Goal: Task Accomplishment & Management: Use online tool/utility

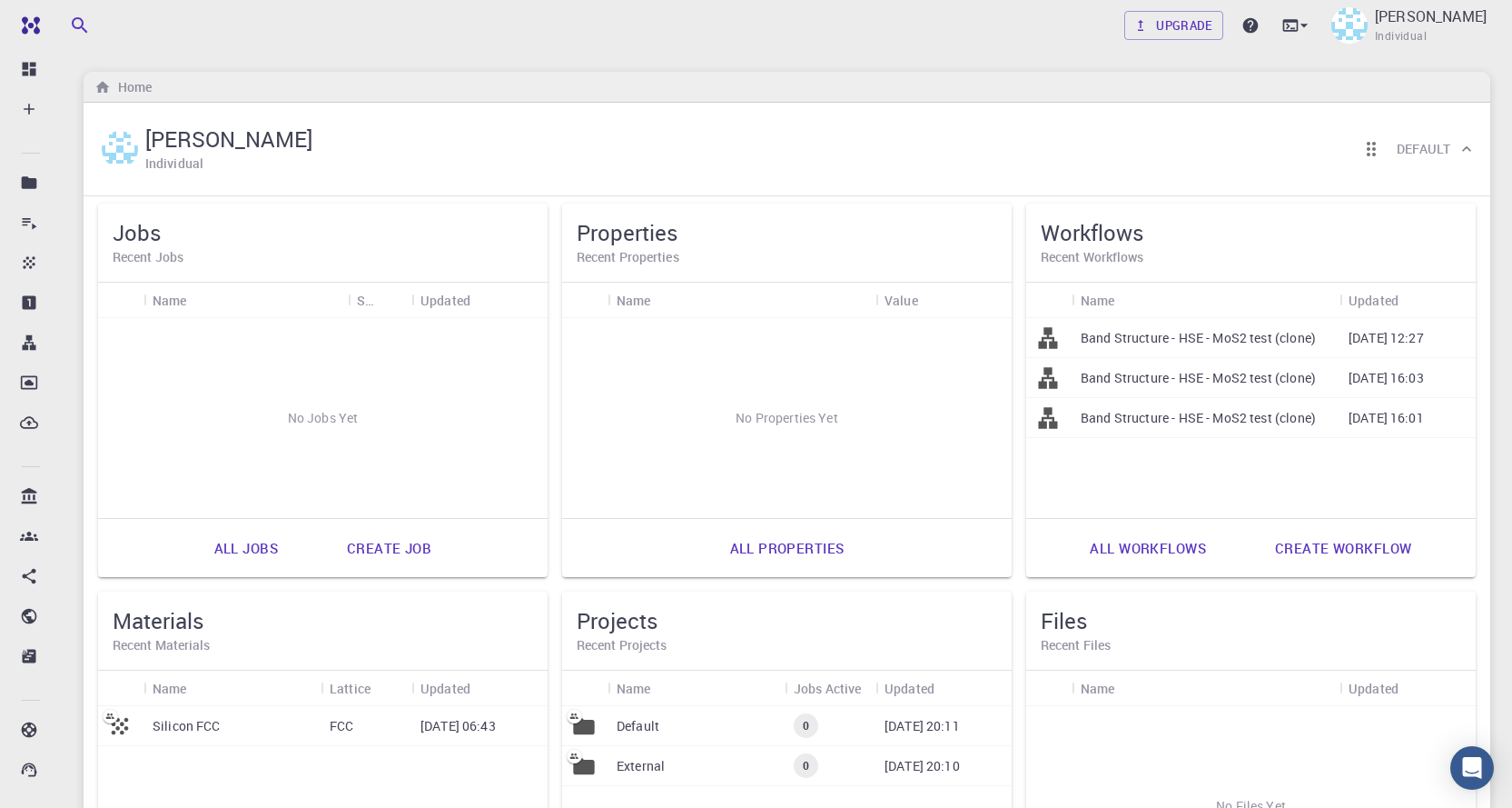
click at [361, 547] on link "Create job" at bounding box center [389, 547] width 124 height 44
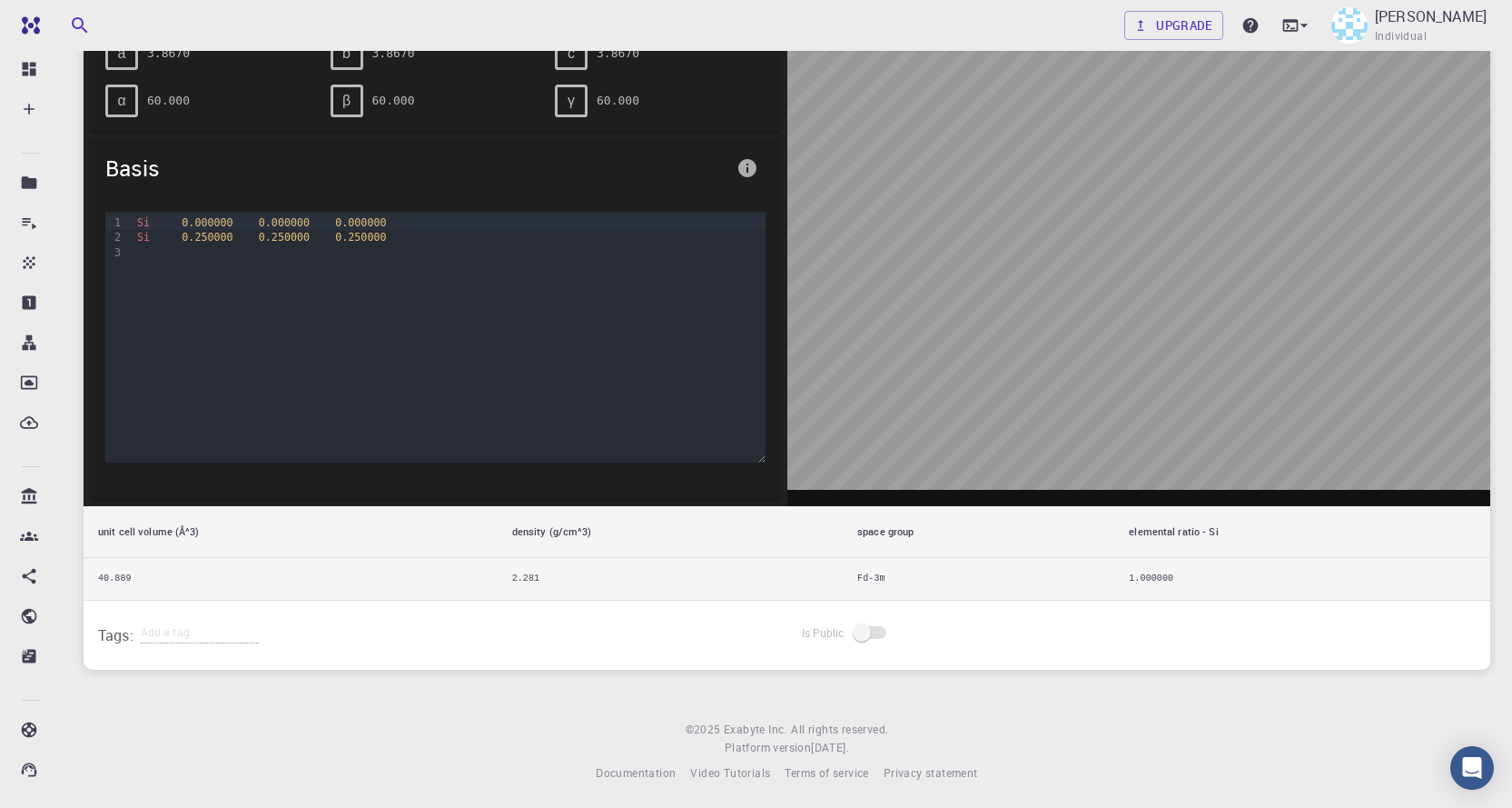
scroll to position [356, 0]
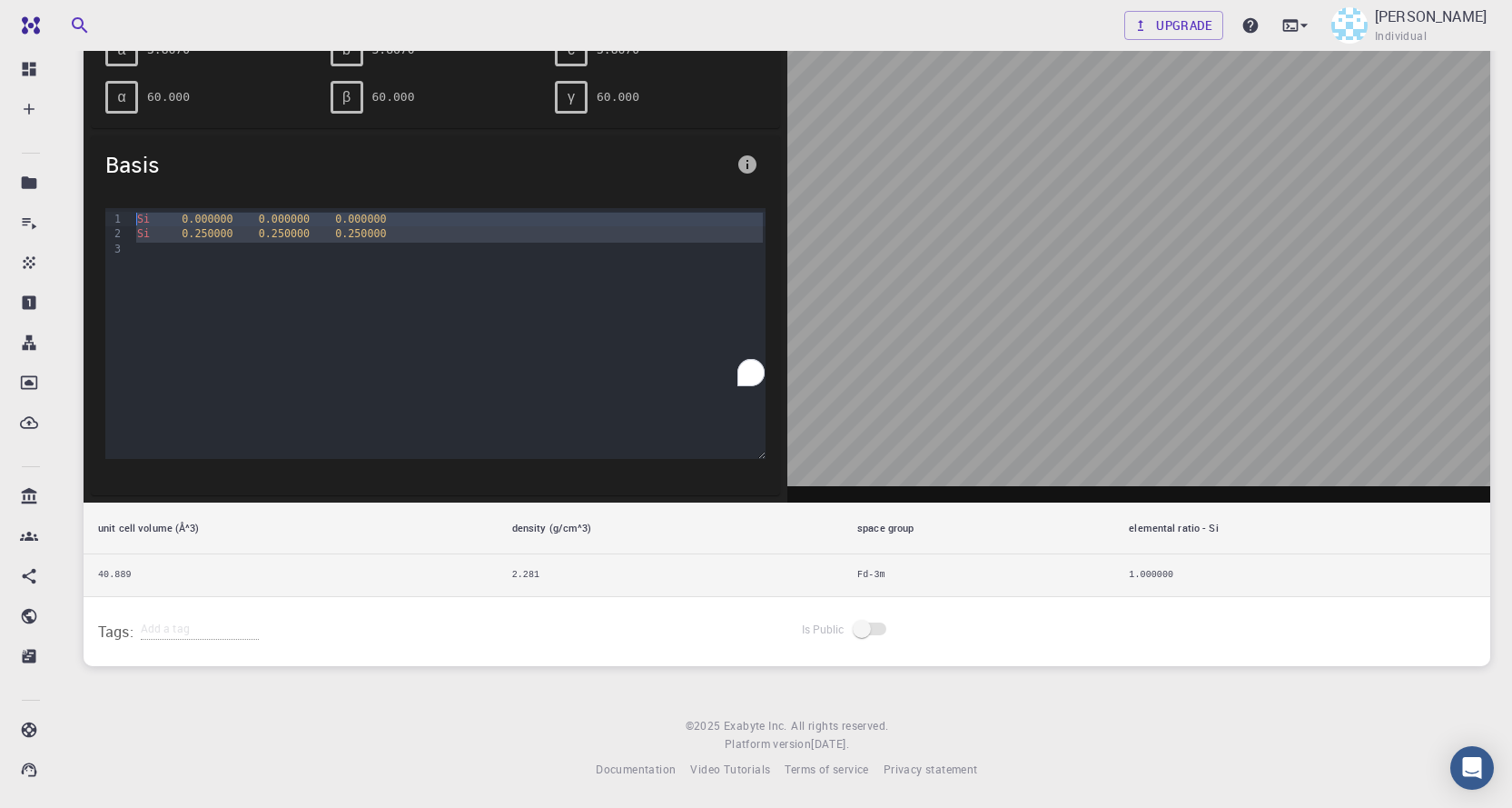
drag, startPoint x: 407, startPoint y: 245, endPoint x: 128, endPoint y: 208, distance: 281.4
click at [128, 208] on div "9 1 2 3 › Si 0.000000 0.000000 0.000000 Si 0.250000 0.250000 0.250000" at bounding box center [436, 333] width 660 height 251
click at [407, 238] on div "Si 0.250000 0.250000 0.250000" at bounding box center [448, 233] width 634 height 15
drag, startPoint x: 375, startPoint y: 233, endPoint x: 132, endPoint y: 221, distance: 243.3
click at [132, 221] on div "Si 0.000000 0.000000 0.000000 Si 0.250000 0.250000 0.250000" at bounding box center [448, 299] width 634 height 182
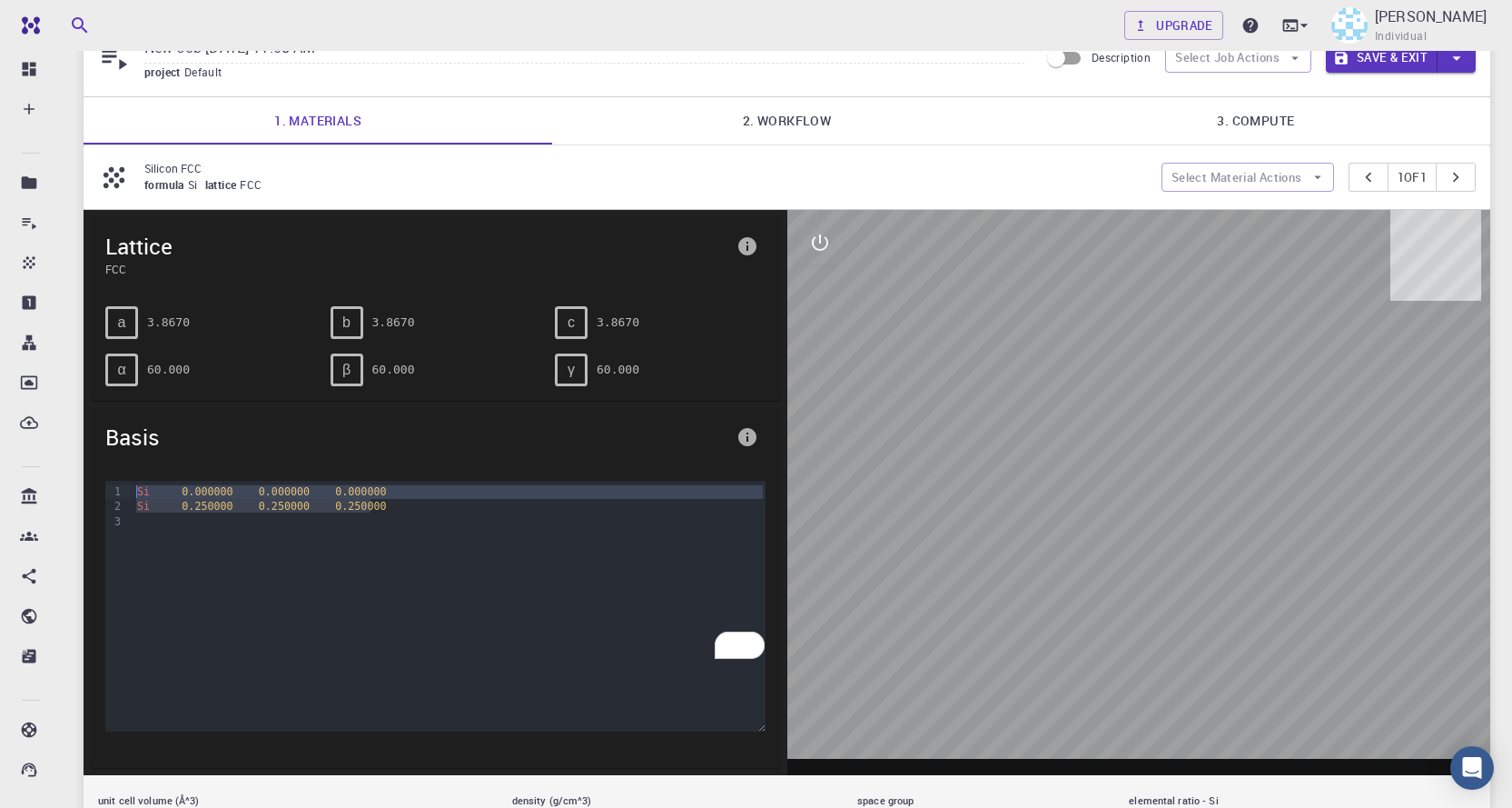
scroll to position [0, 0]
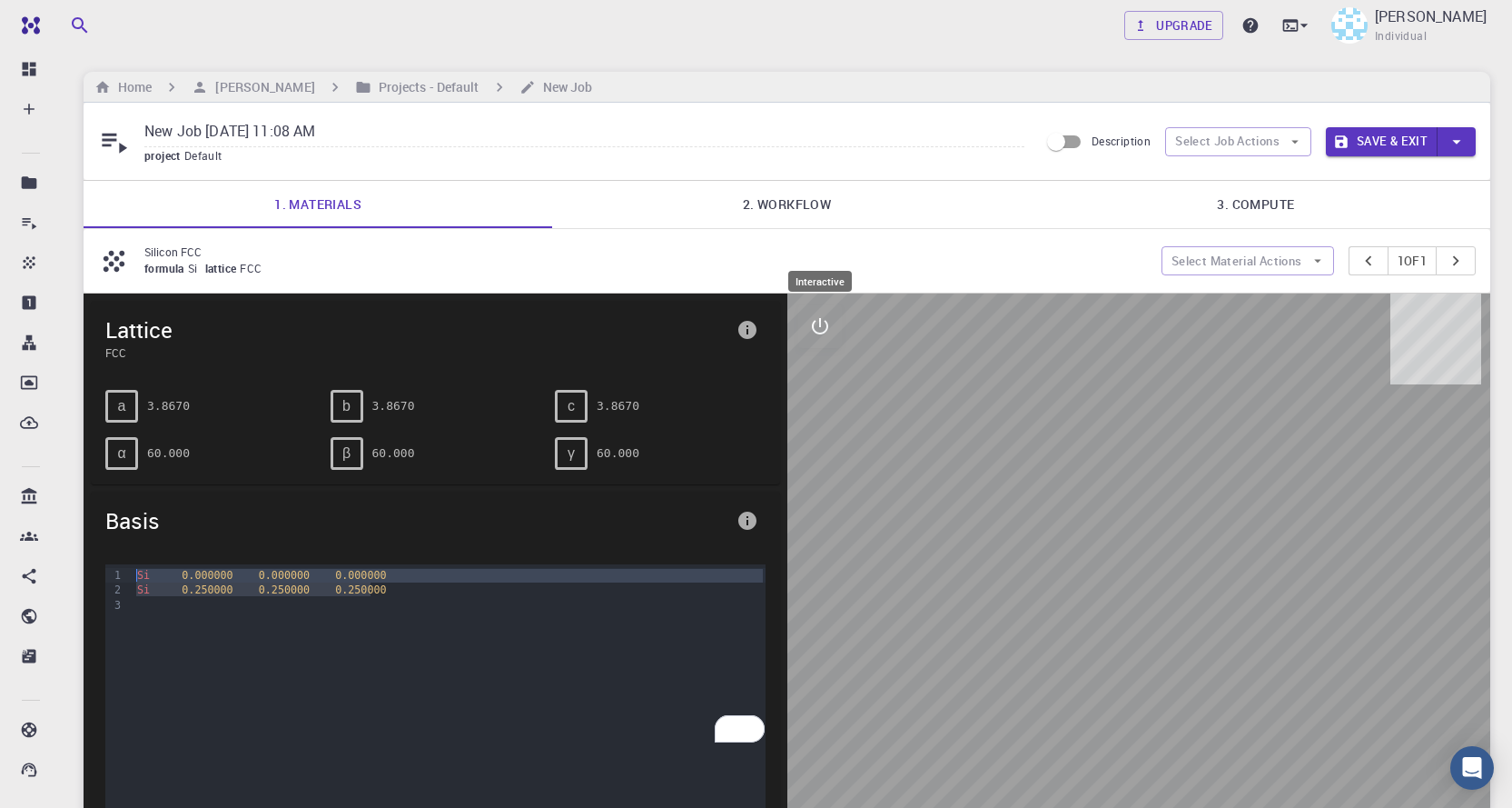
click at [816, 327] on icon "interactive" at bounding box center [820, 326] width 22 height 22
click at [816, 329] on icon "interactive" at bounding box center [820, 326] width 22 height 22
click at [750, 332] on icon "info" at bounding box center [747, 329] width 19 height 19
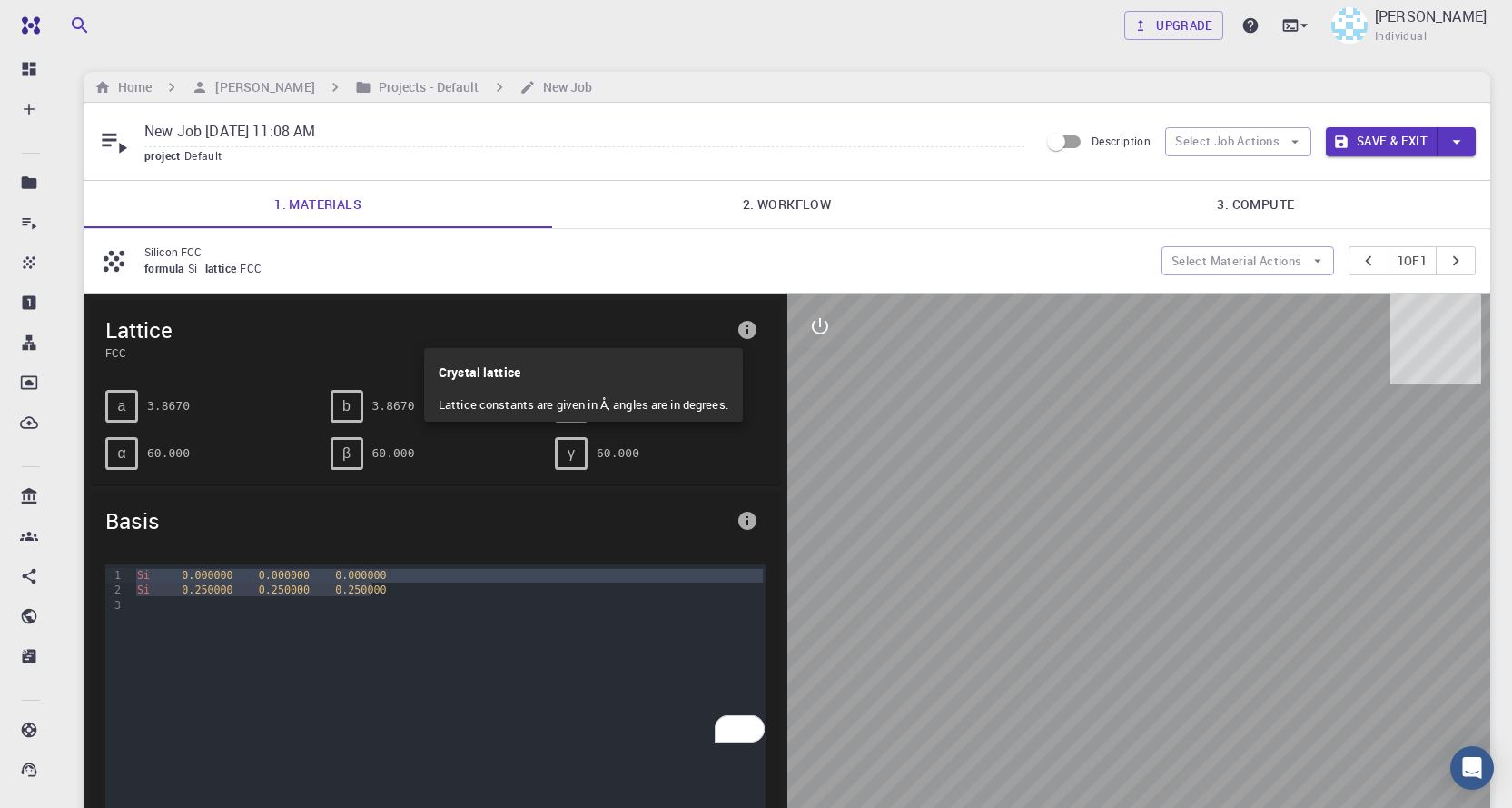
click at [750, 332] on div at bounding box center [756, 404] width 1512 height 808
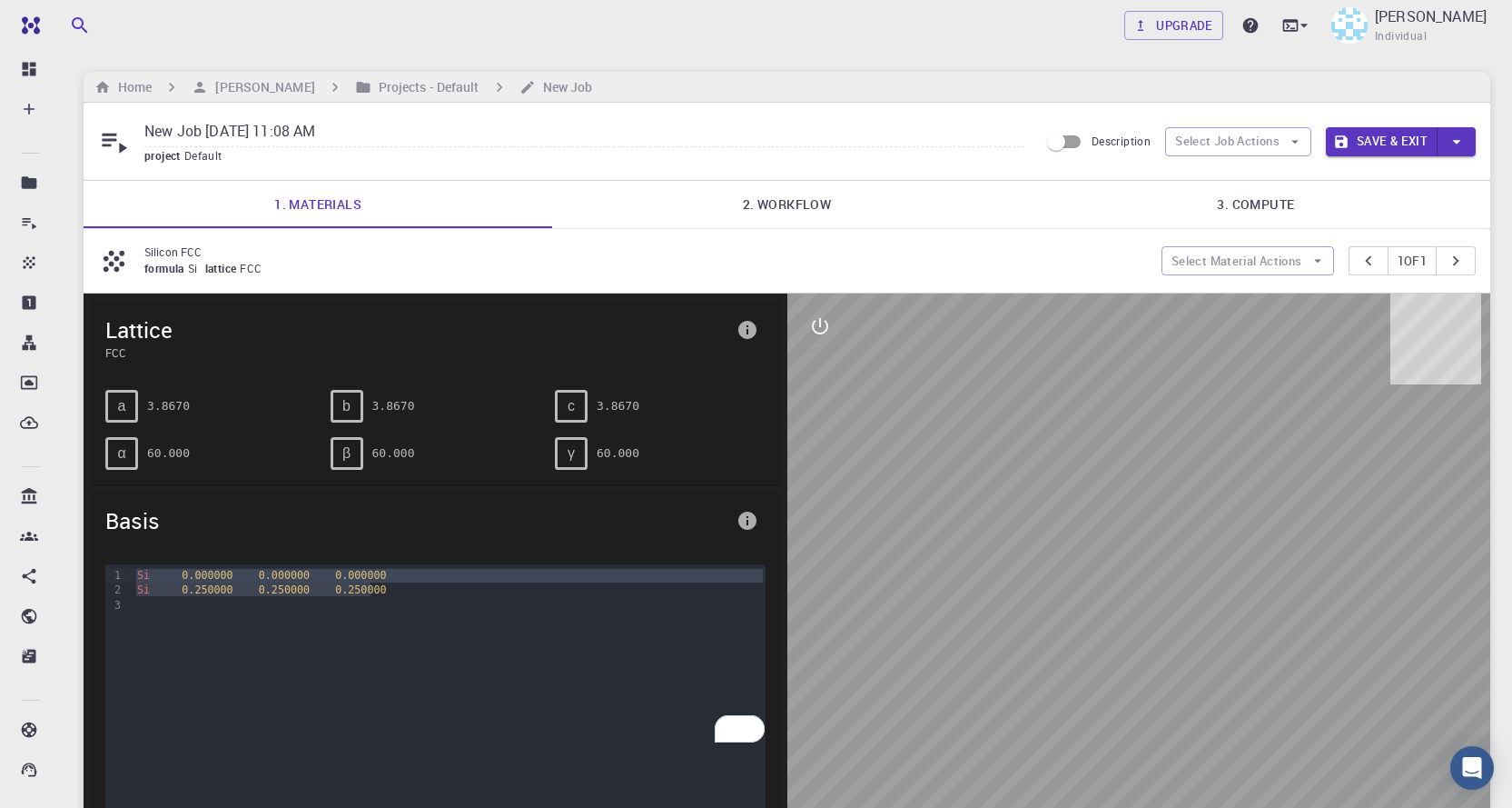
click at [370, 591] on div "Si 0.250000 0.250000 0.250000" at bounding box center [448, 590] width 634 height 15
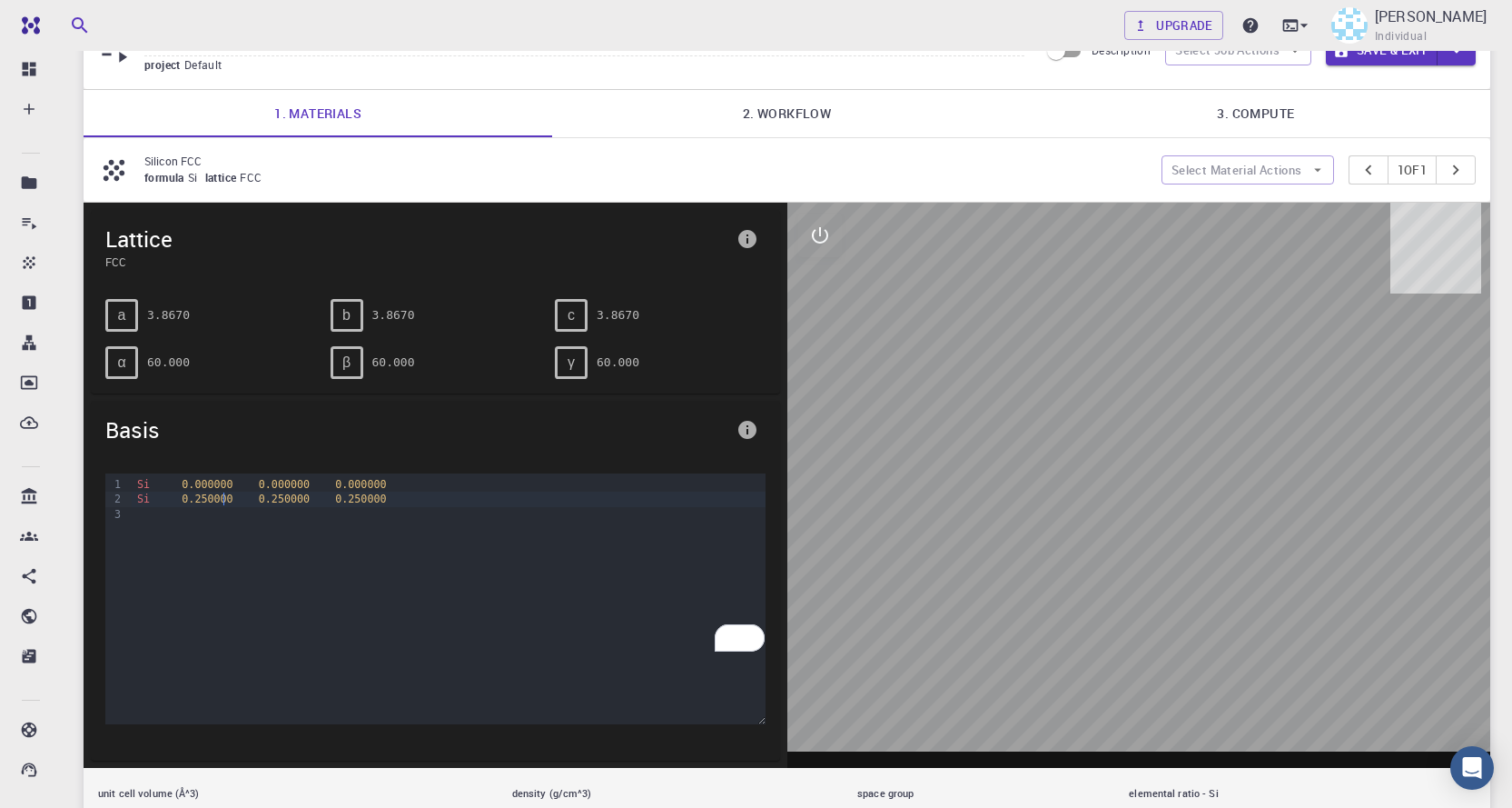
click at [227, 497] on div "Si 0.250000 0.250000 0.250000" at bounding box center [448, 499] width 634 height 15
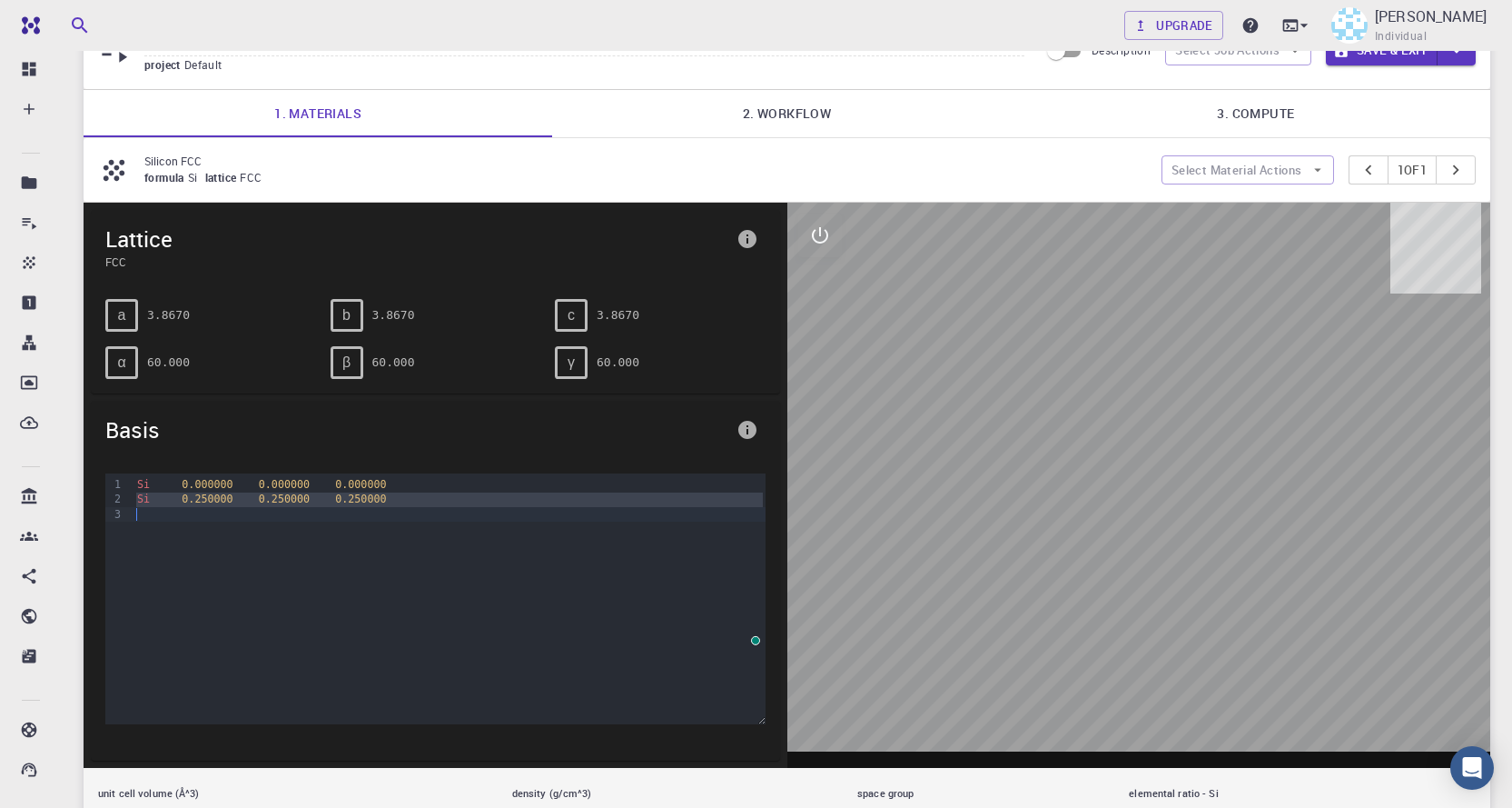
click at [195, 526] on div "Si 0.000000 0.000000 0.000000 Si 0.250000 0.250000 0.250000" at bounding box center [448, 564] width 634 height 182
click at [207, 527] on div "Si 0.000000 0.000000 0.000000 Si 0.250000 0.250000 0.250000" at bounding box center [448, 564] width 634 height 182
click at [183, 170] on span "formula" at bounding box center [165, 176] width 44 height 15
click at [122, 170] on icon at bounding box center [114, 168] width 21 height 21
click at [1321, 172] on button "Select Material Actions" at bounding box center [1248, 170] width 172 height 29
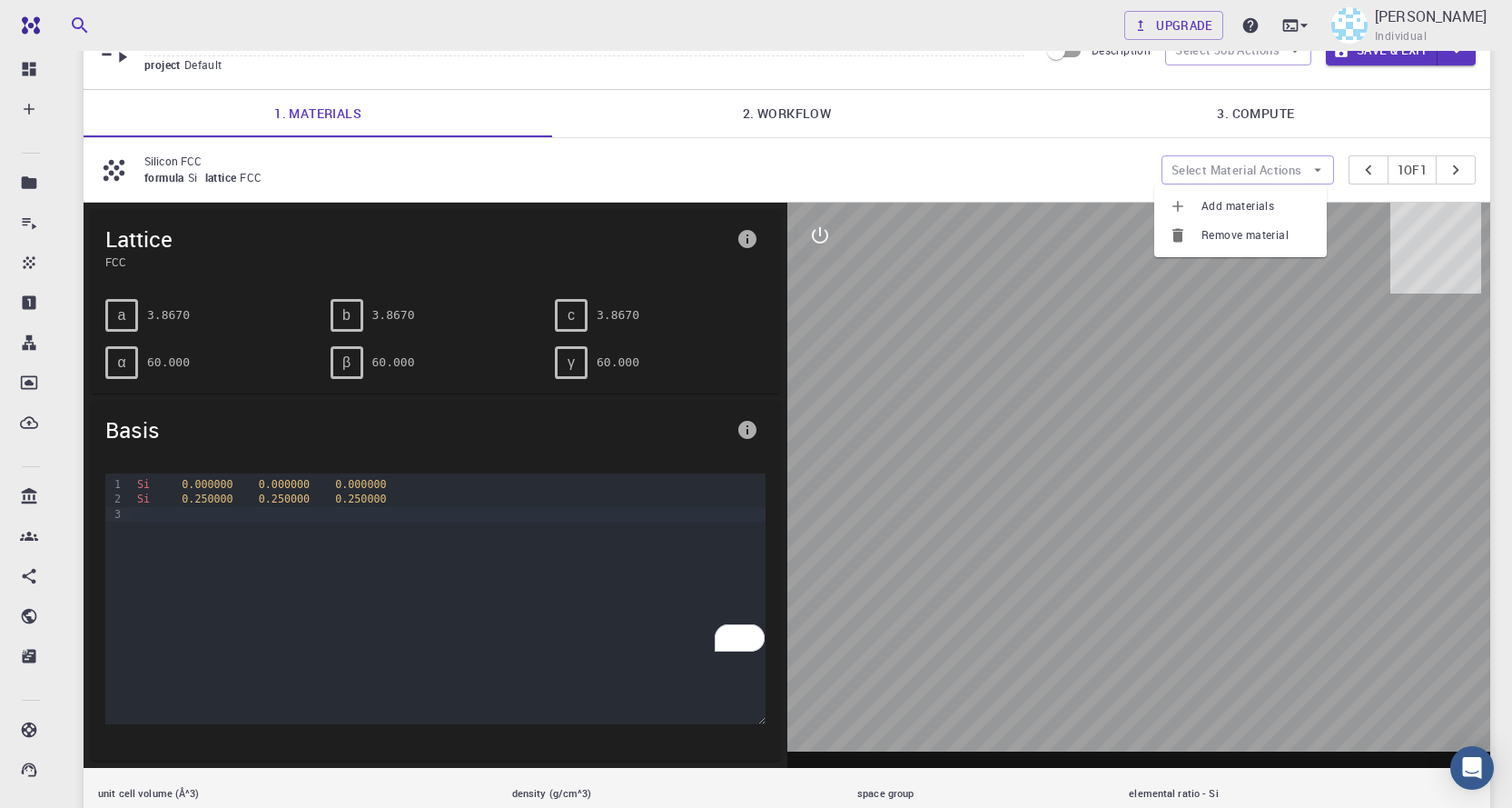
click at [1272, 236] on span "Remove material" at bounding box center [1256, 235] width 111 height 19
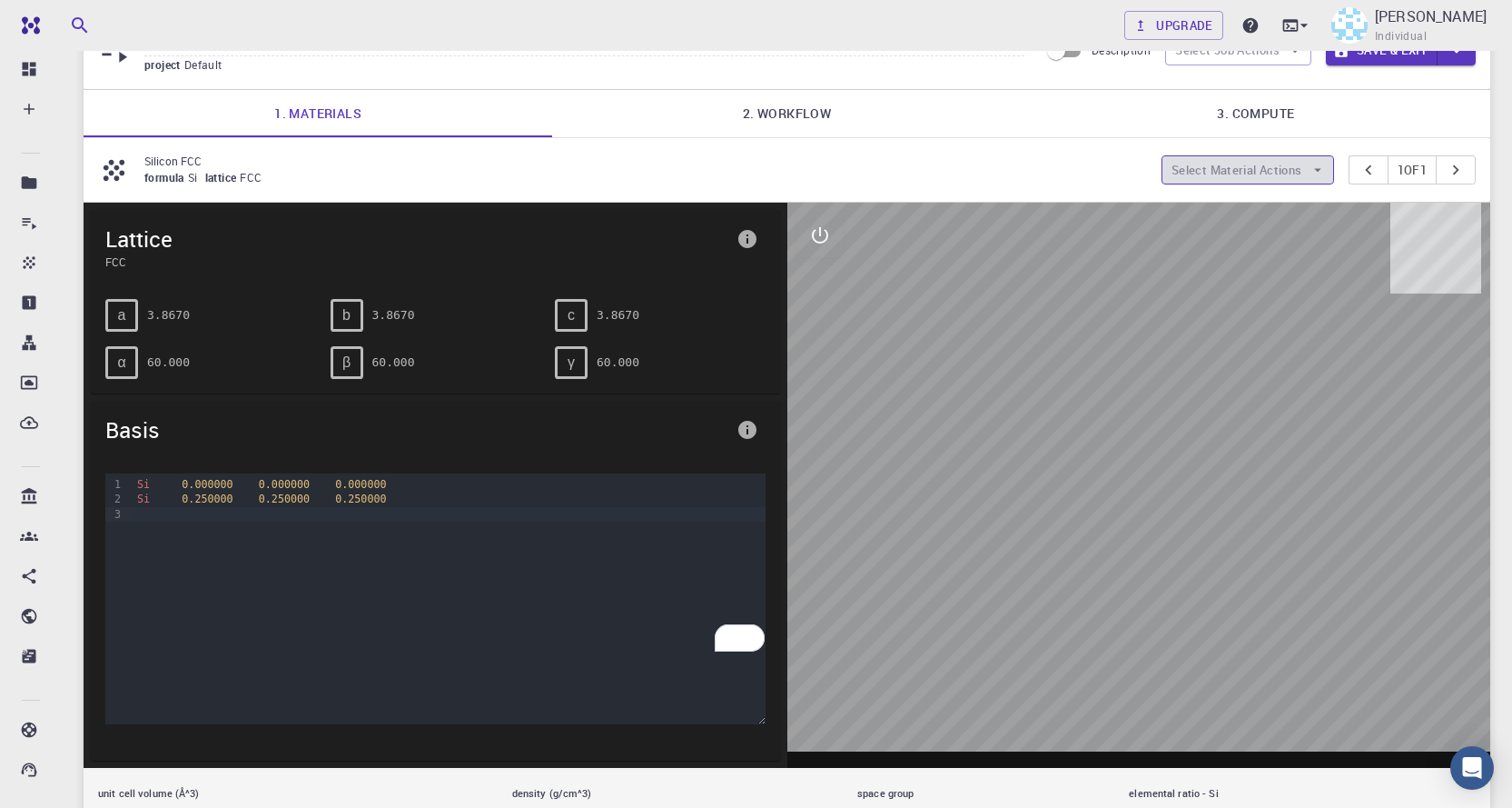
click at [1310, 167] on icon "button" at bounding box center [1318, 169] width 17 height 17
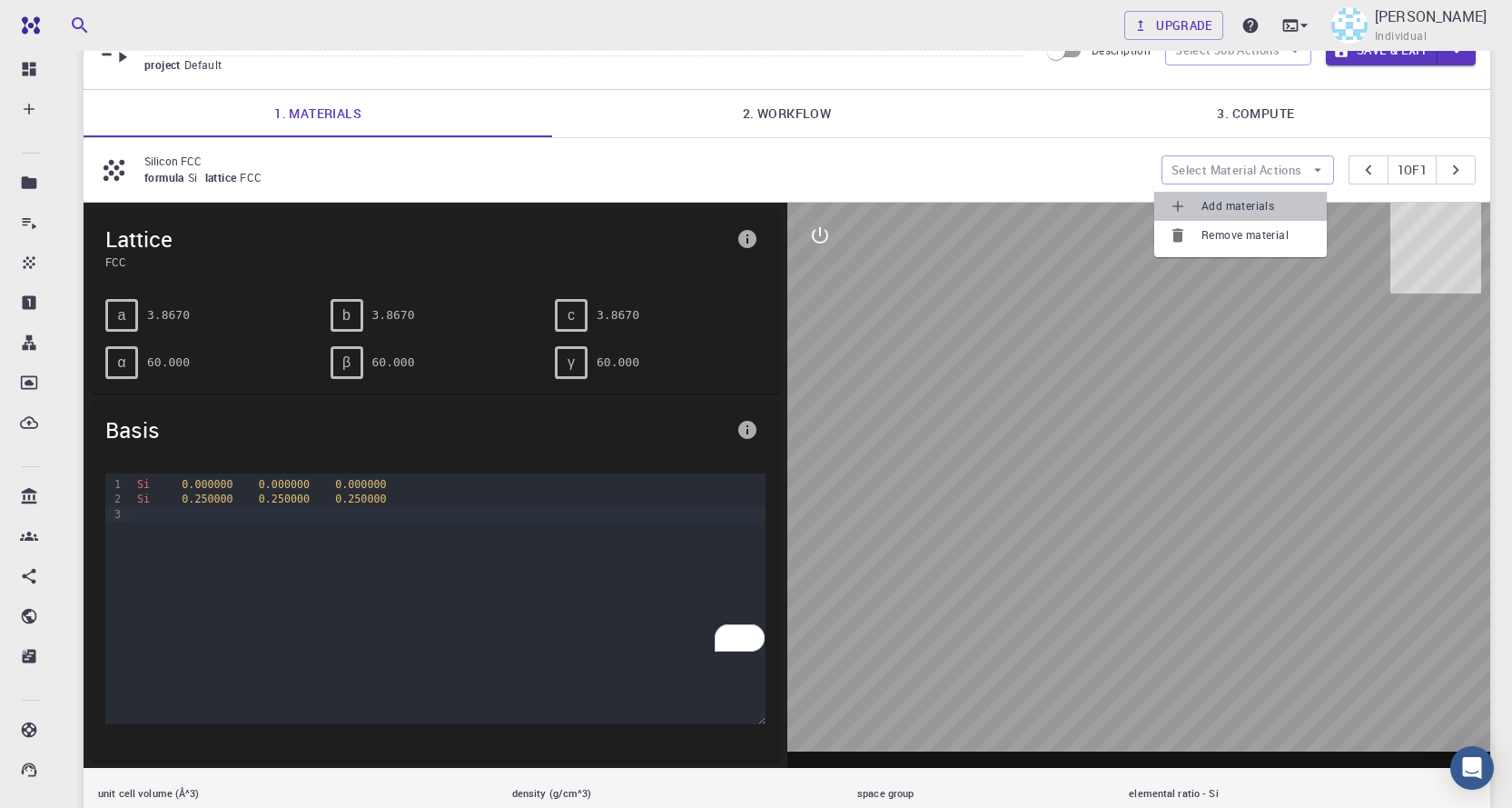
click at [1238, 202] on span "Add materials" at bounding box center [1256, 206] width 111 height 19
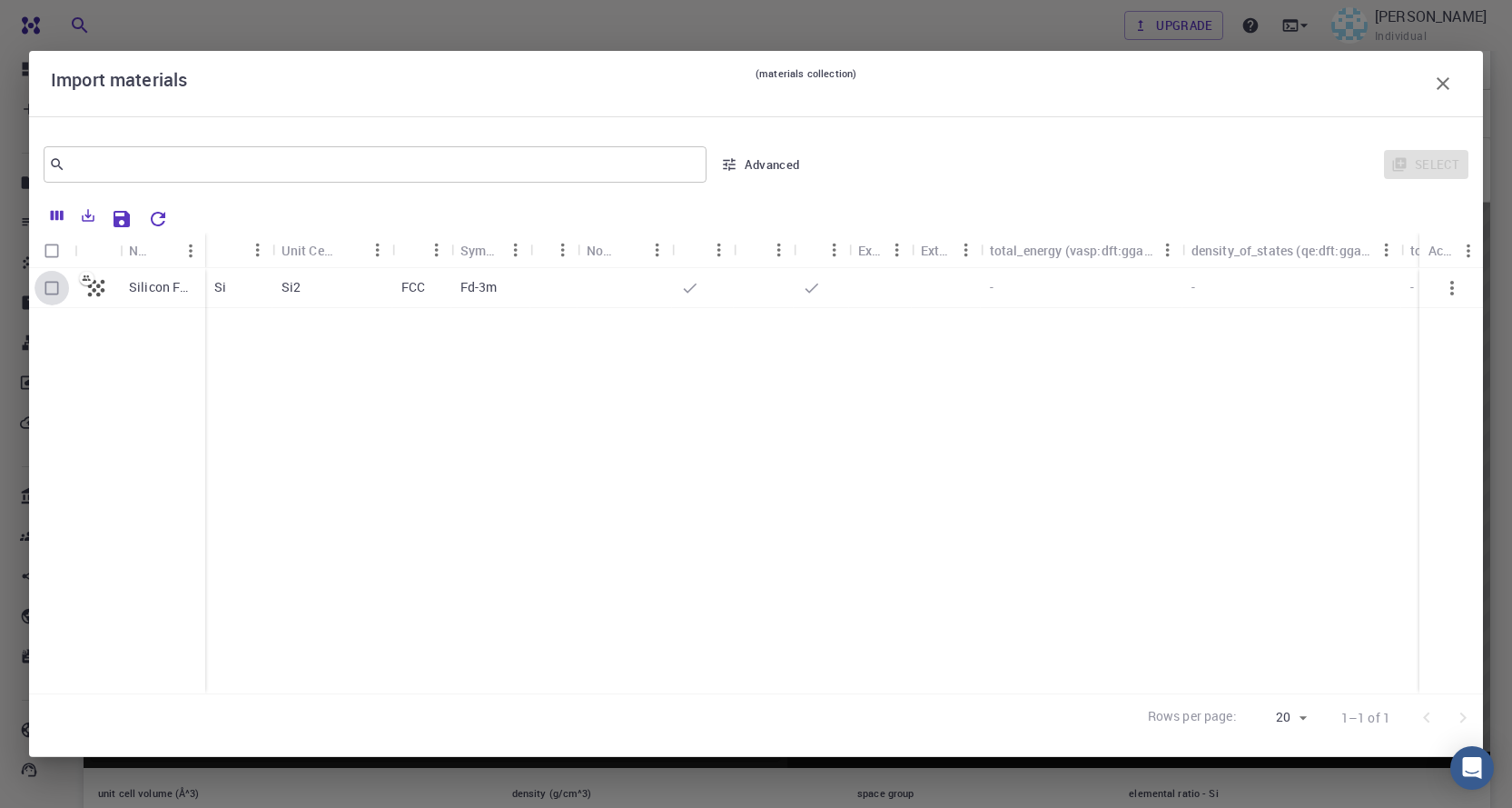
click at [57, 285] on input "Select row" at bounding box center [51, 287] width 34 height 34
checkbox input "true"
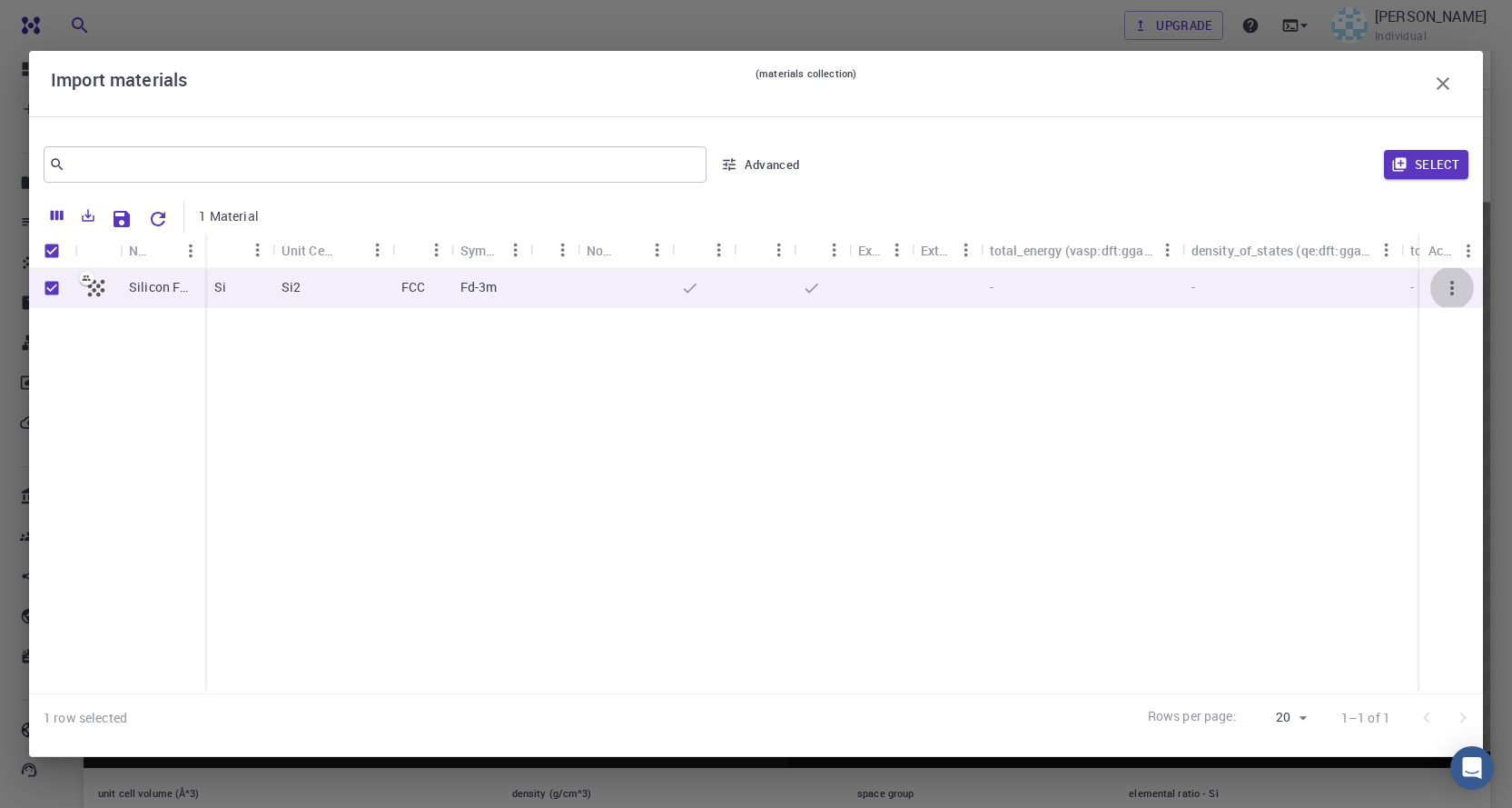
click at [1449, 289] on icon "button" at bounding box center [1452, 288] width 22 height 22
click at [1450, 289] on icon "button" at bounding box center [1452, 288] width 22 height 22
click at [696, 166] on icon "Clear" at bounding box center [685, 166] width 22 height 22
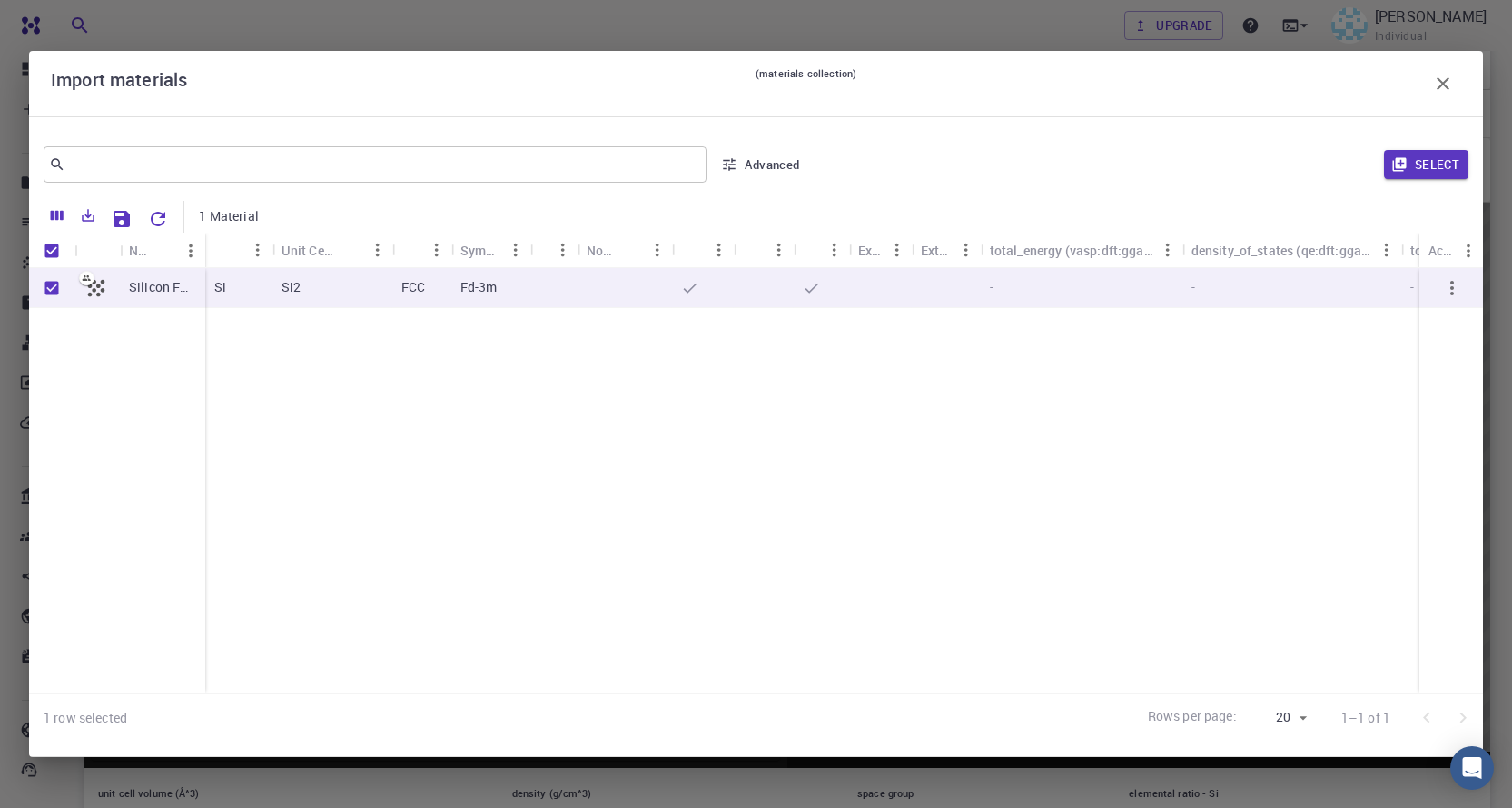
click at [865, 744] on div "​ Advanced Select 1 Material Name Formula Unit Cell Formula Lattice Symmetry Ta…" at bounding box center [756, 437] width 1454 height 641
click at [1439, 85] on icon "button" at bounding box center [1443, 83] width 22 height 22
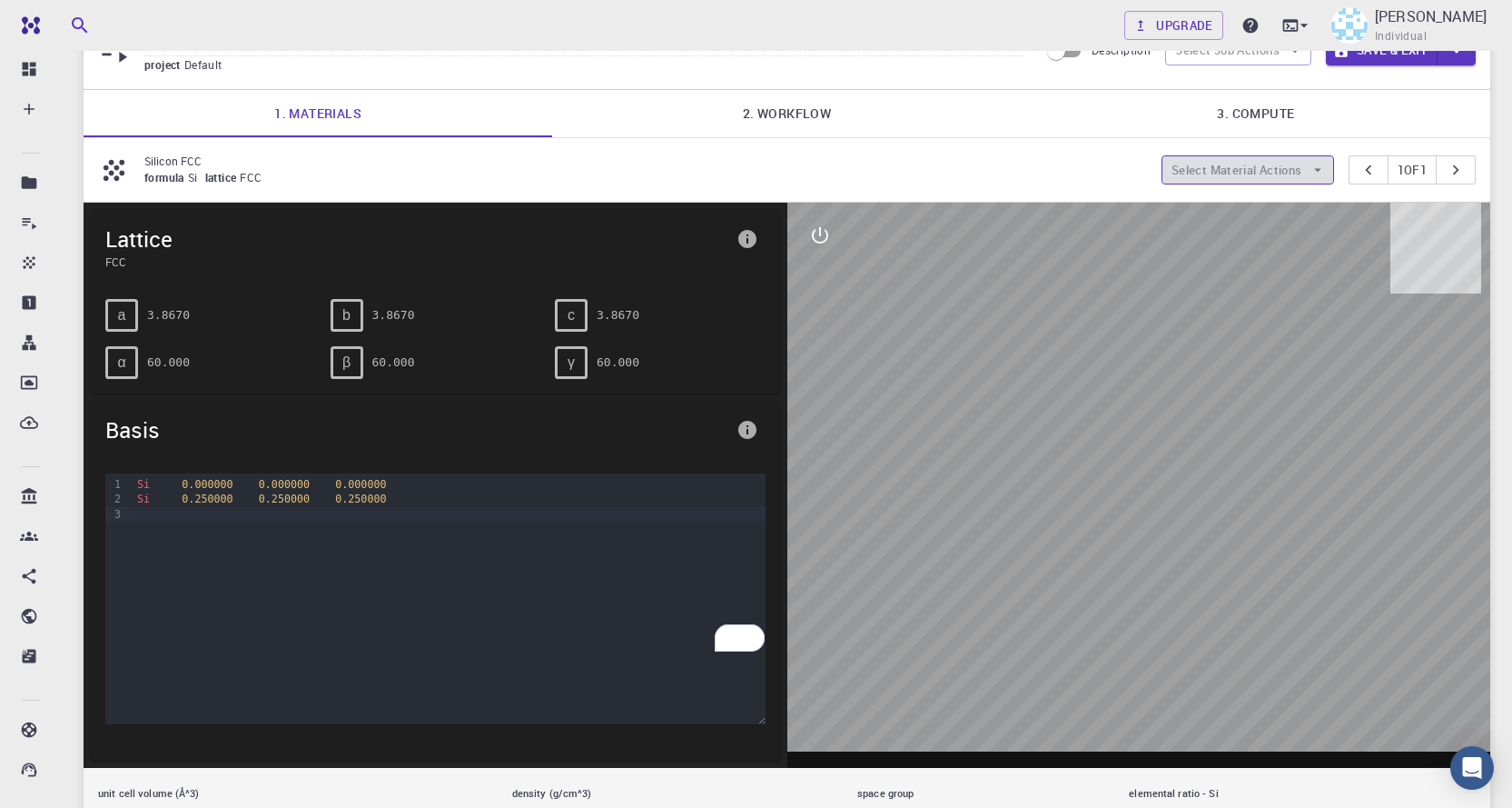
click at [1310, 166] on icon "button" at bounding box center [1318, 169] width 17 height 17
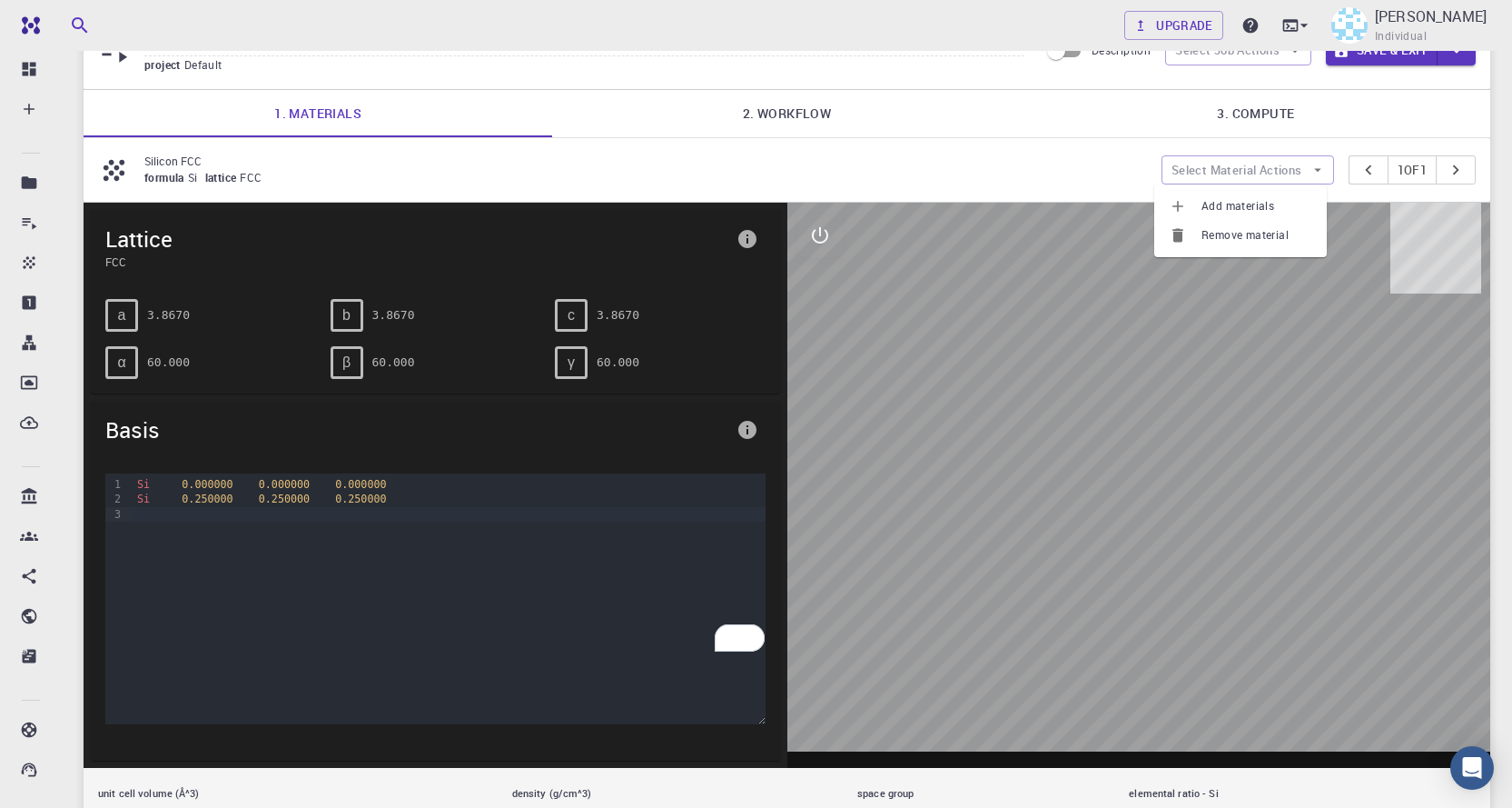
click at [1250, 232] on span "Remove material" at bounding box center [1256, 235] width 111 height 19
click at [90, 181] on div "Silicon FCC formula Si lattice FCC Select Material Actions 1 of 1" at bounding box center [786, 169] width 1407 height 64
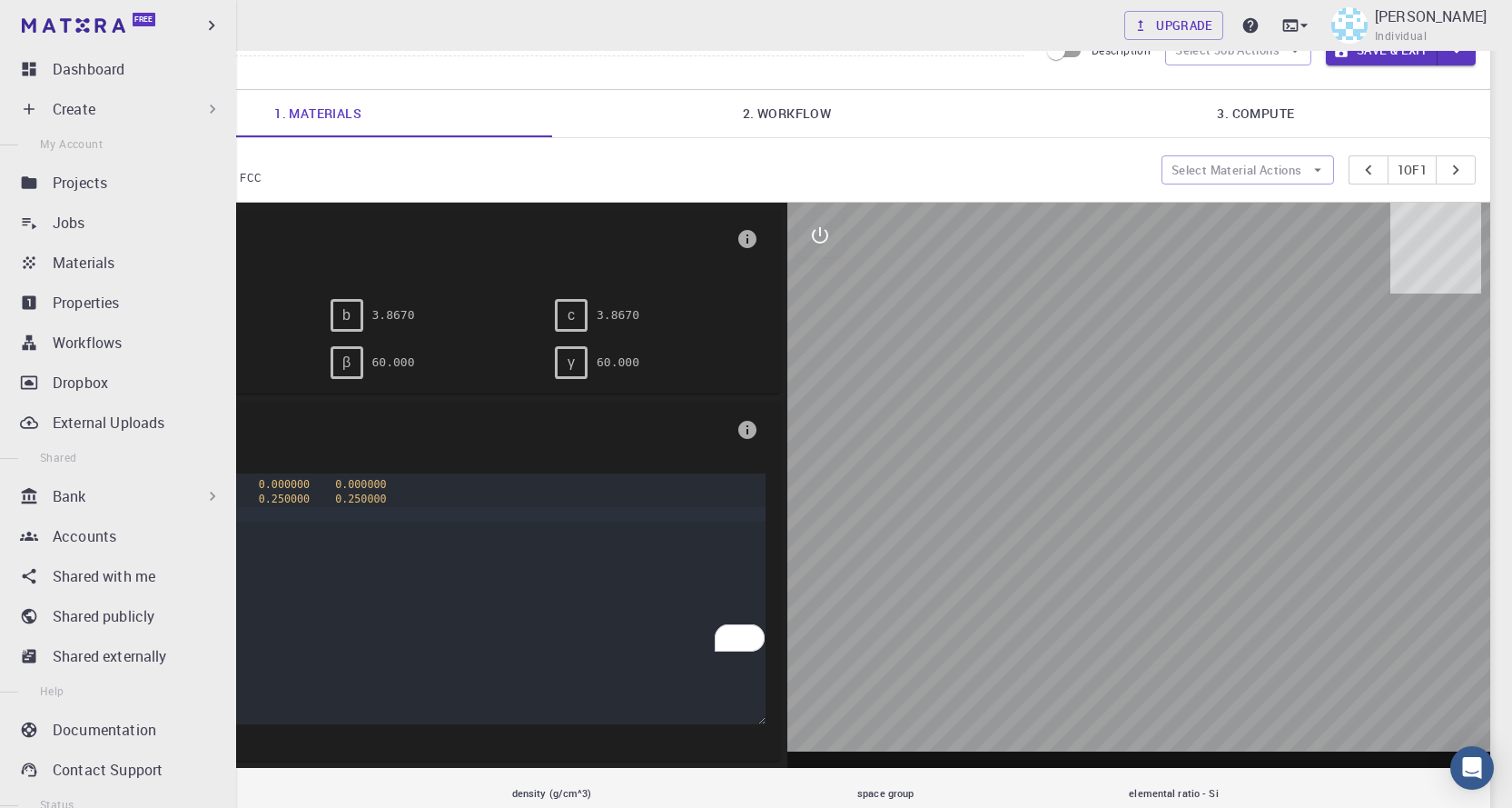
click at [79, 104] on p "Create" at bounding box center [74, 109] width 43 height 22
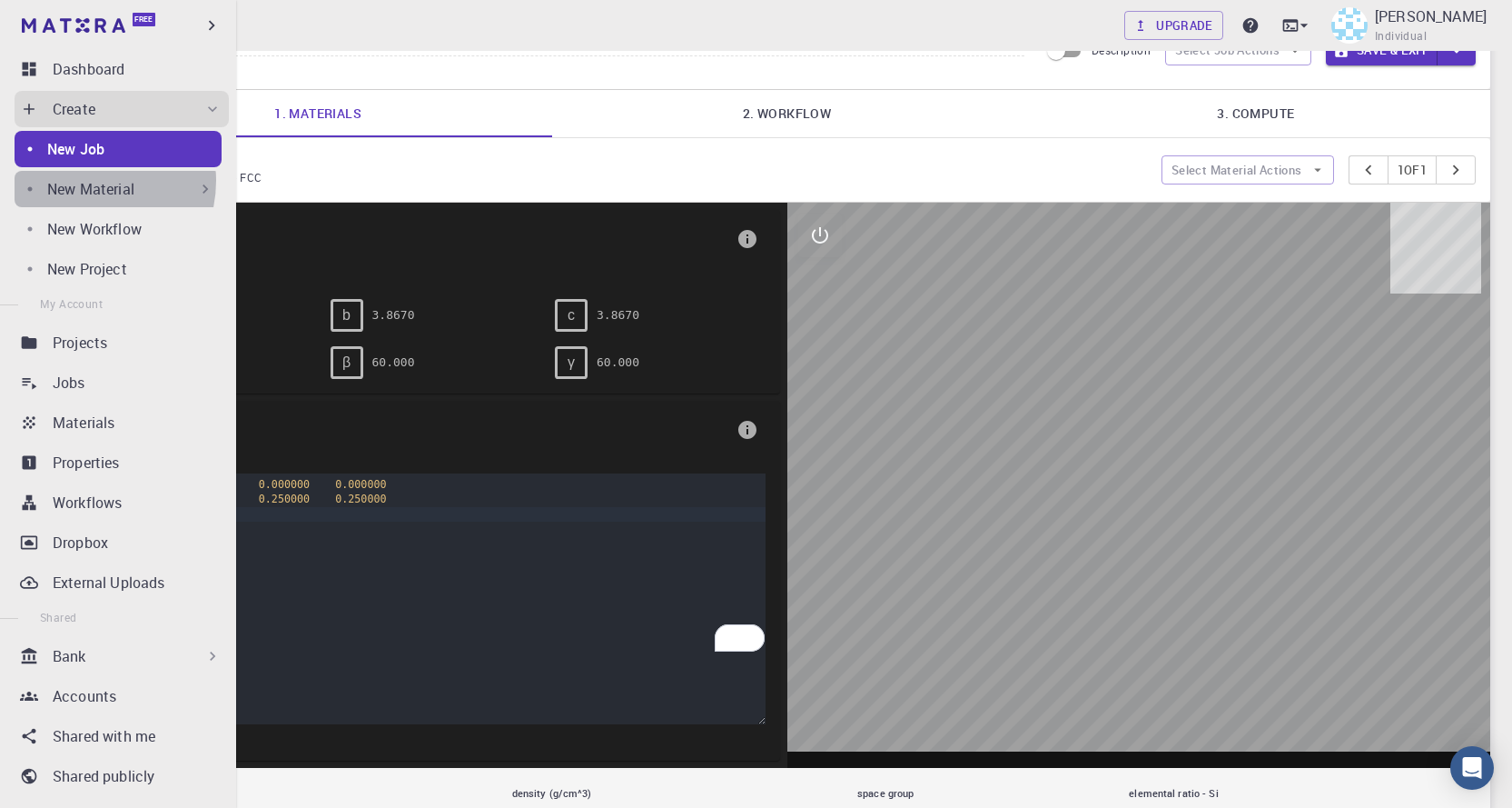
click at [86, 181] on p "New Material" at bounding box center [90, 189] width 87 height 22
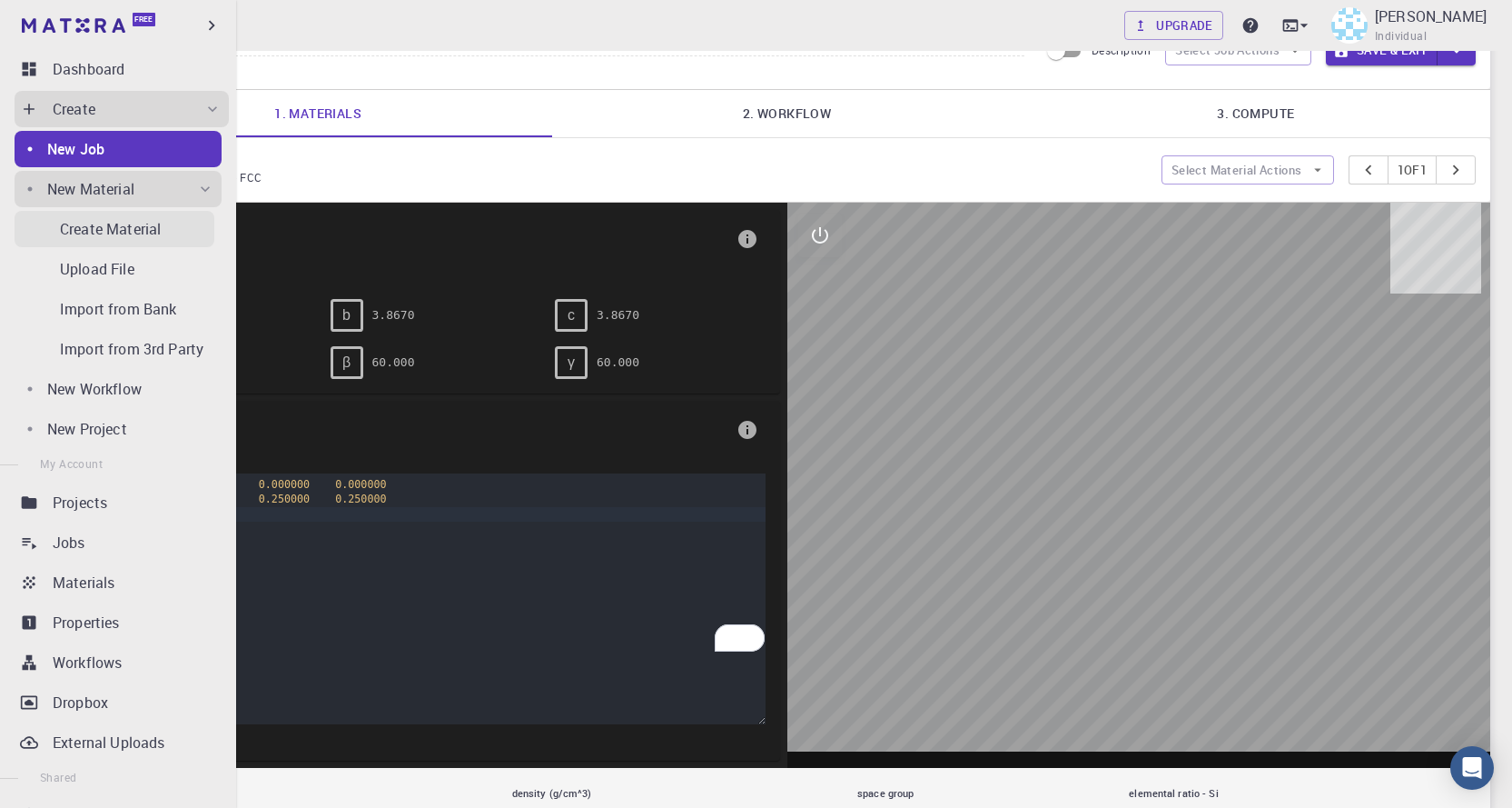
click at [94, 227] on p "Create Material" at bounding box center [110, 229] width 101 height 22
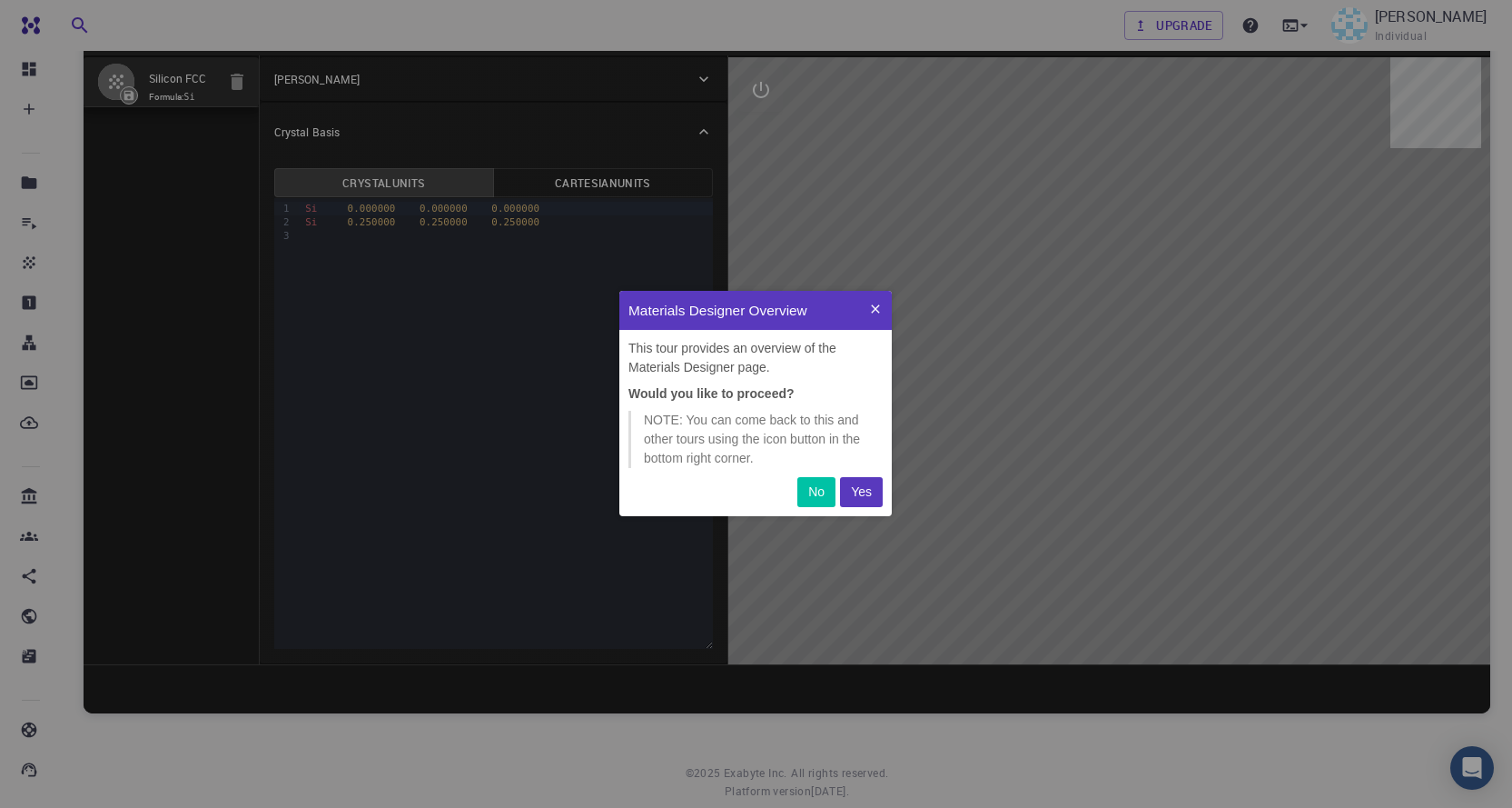
scroll to position [212, 259]
click at [863, 496] on p "Yes" at bounding box center [861, 492] width 21 height 19
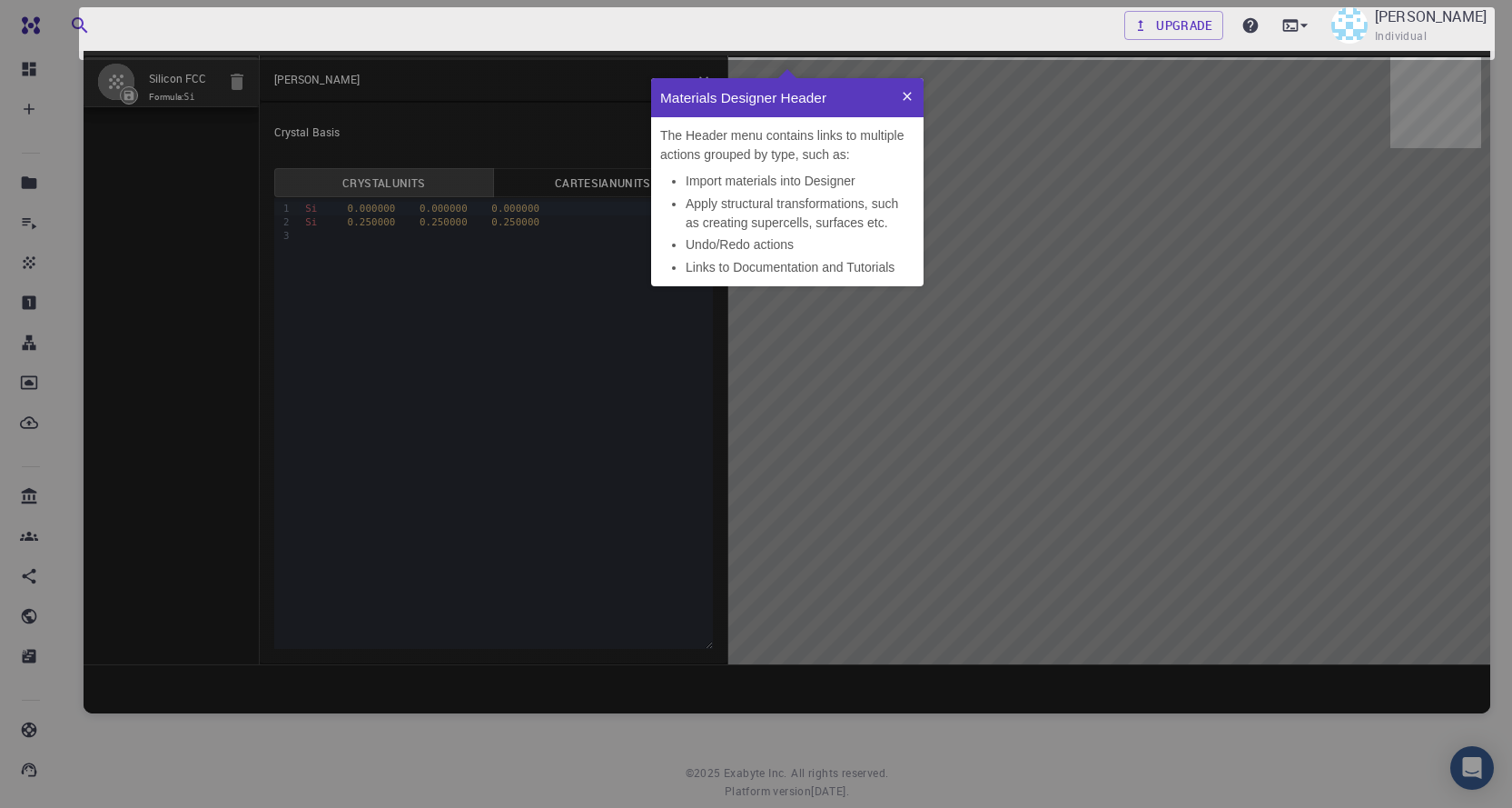
scroll to position [194, 259]
click at [904, 93] on icon at bounding box center [907, 96] width 8 height 8
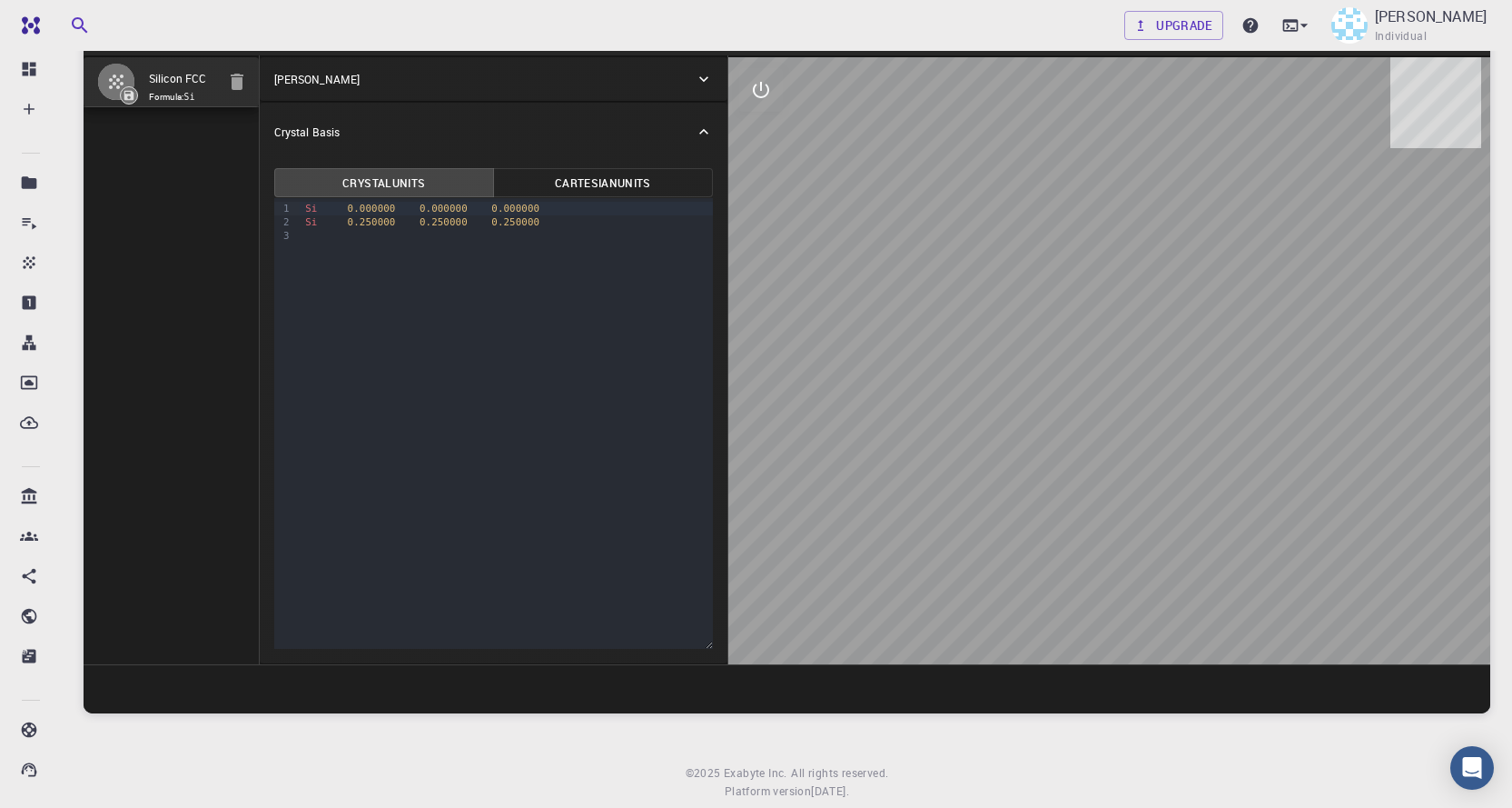
click at [245, 71] on icon "button" at bounding box center [237, 81] width 22 height 22
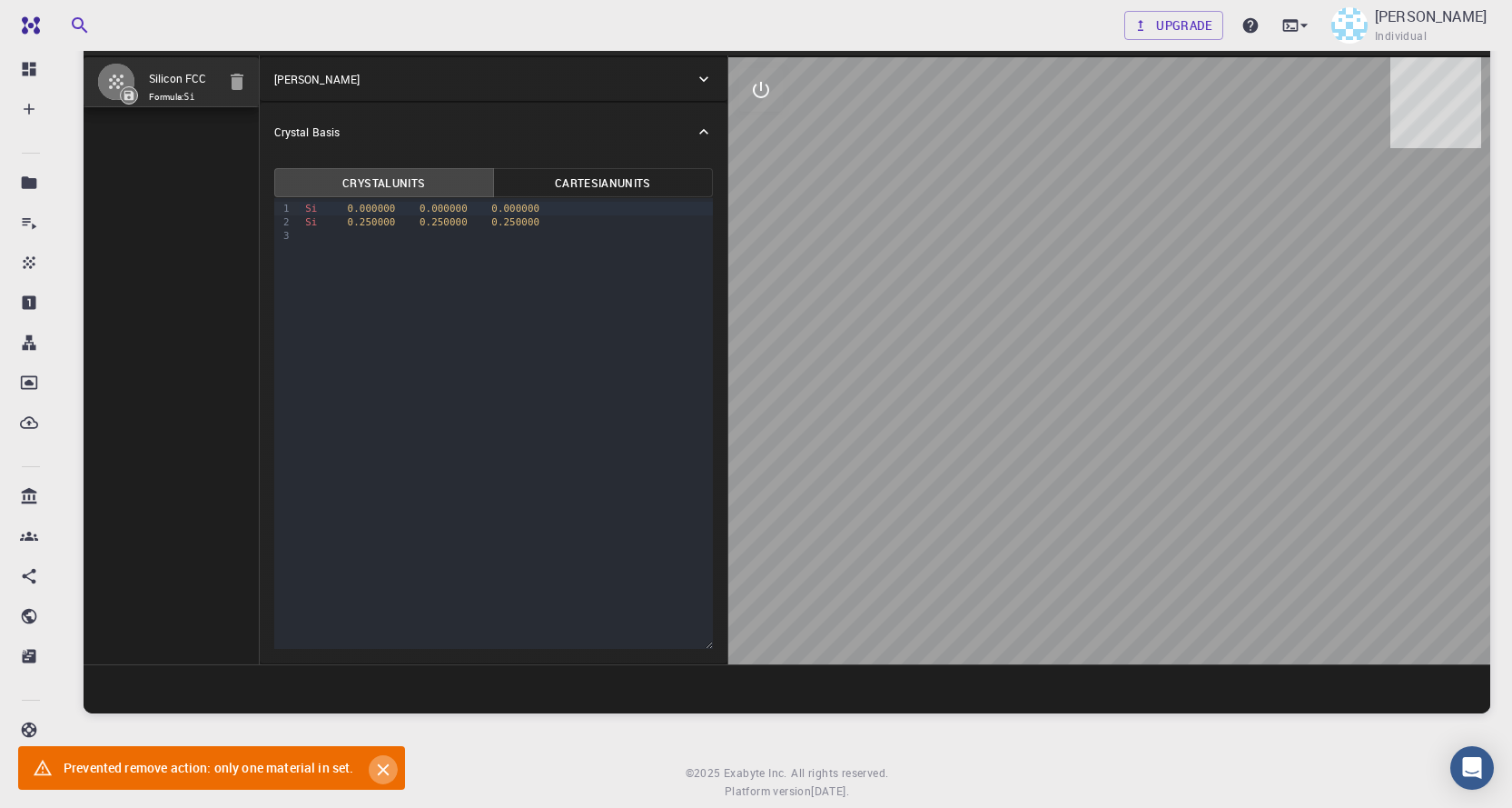
click at [385, 771] on icon "Close" at bounding box center [383, 770] width 12 height 12
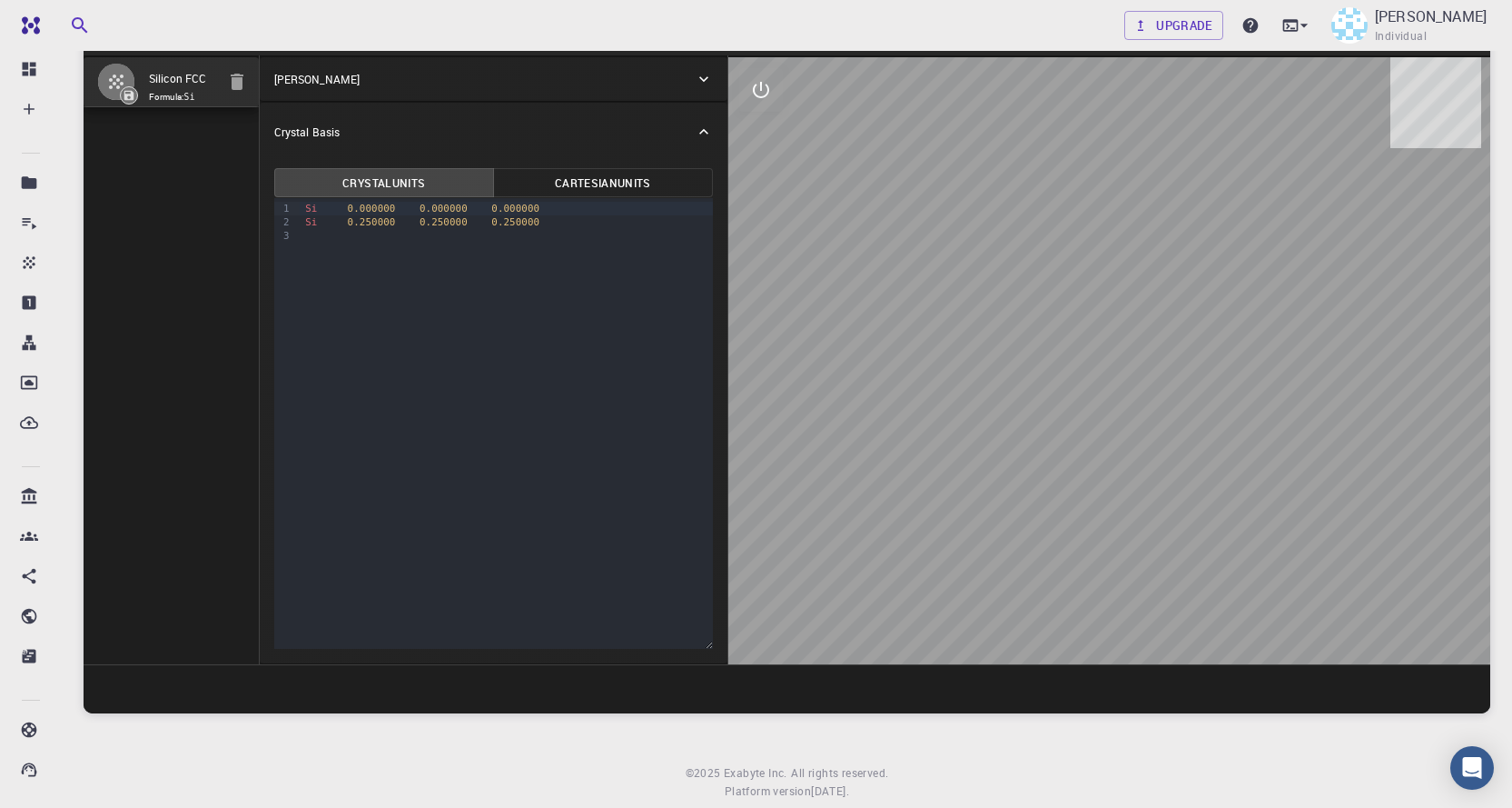
click at [706, 123] on icon at bounding box center [704, 131] width 19 height 19
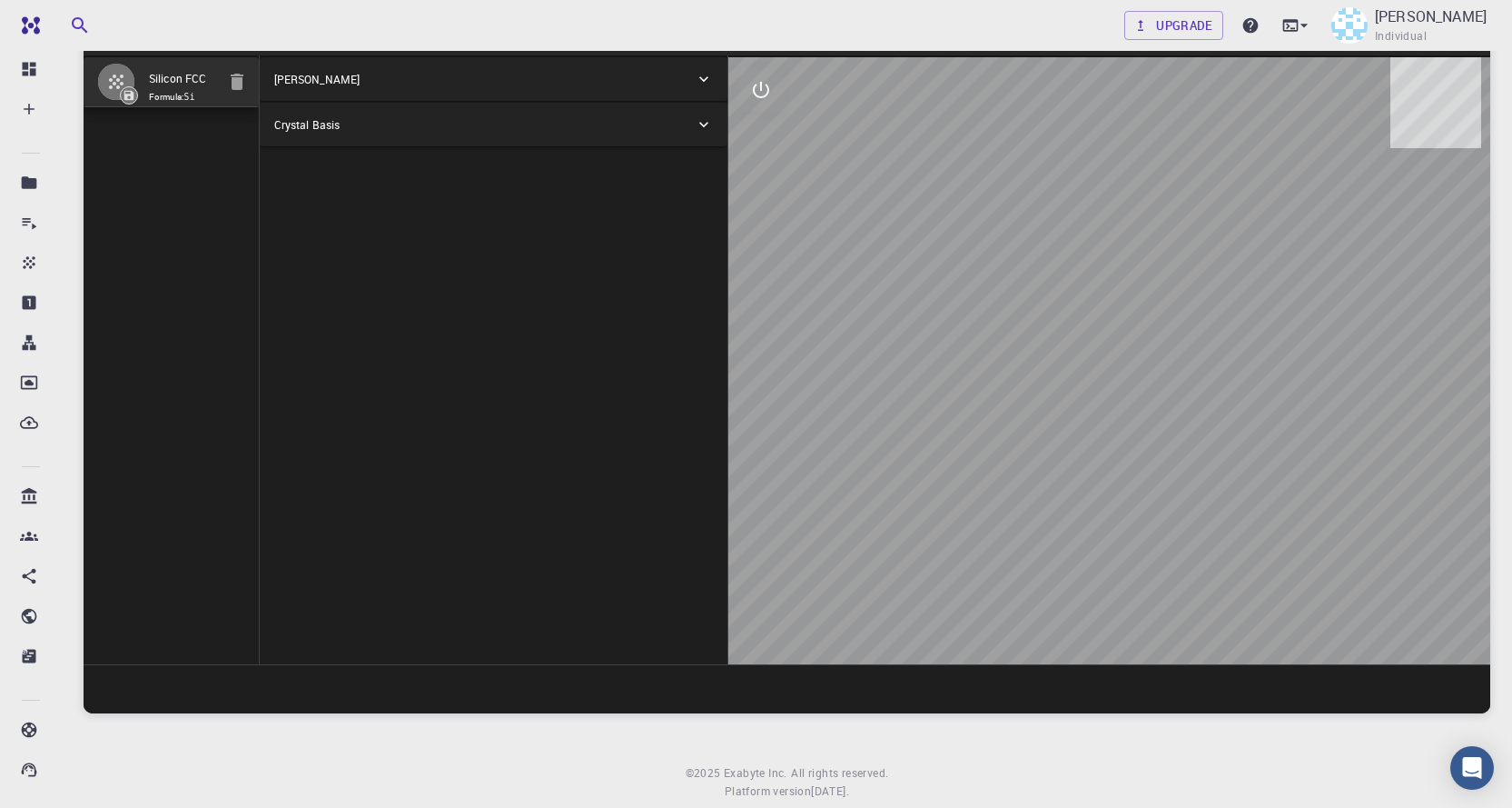
click at [701, 78] on icon at bounding box center [703, 79] width 9 height 6
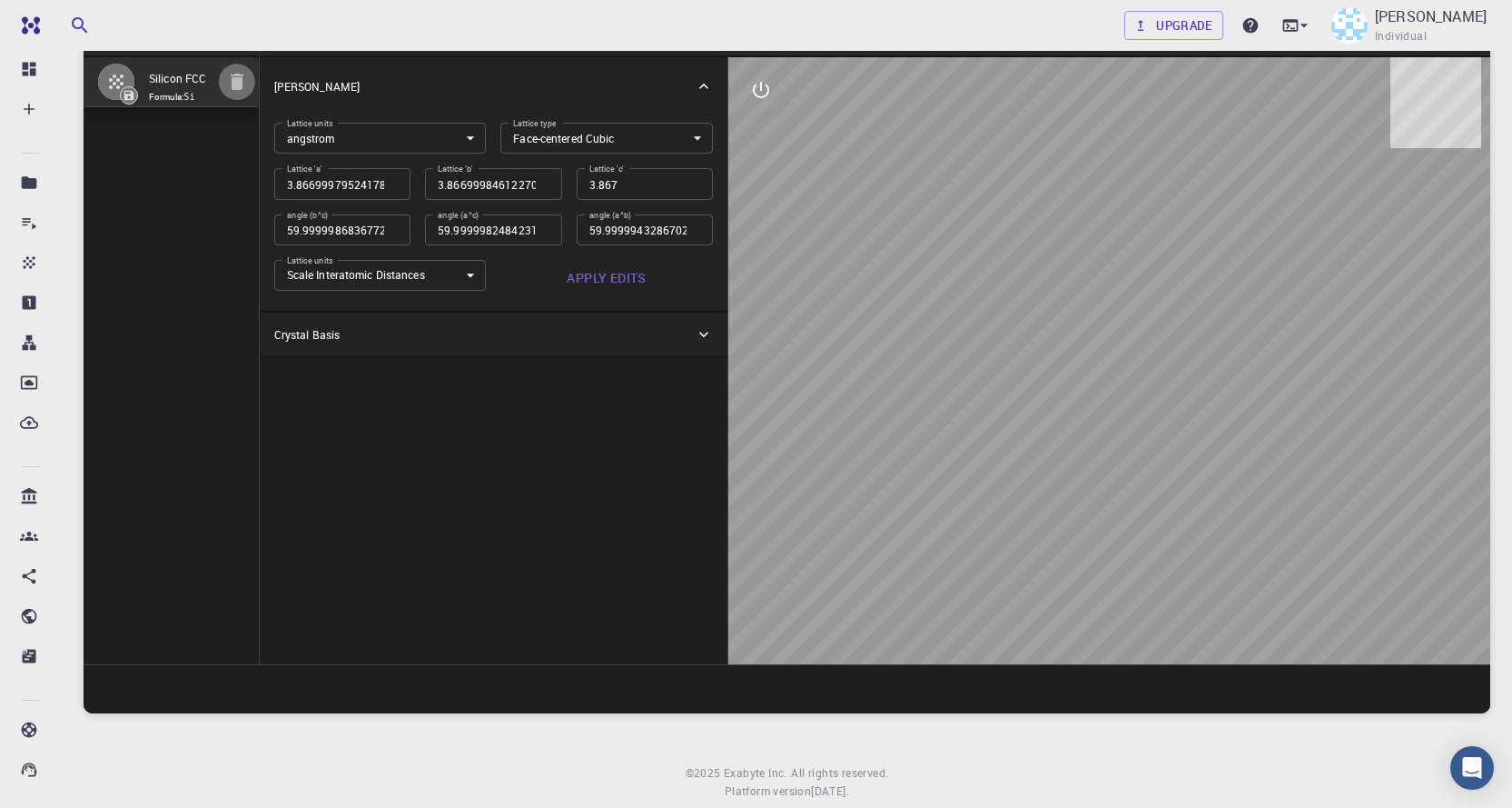
click at [228, 78] on icon "button" at bounding box center [237, 81] width 22 height 22
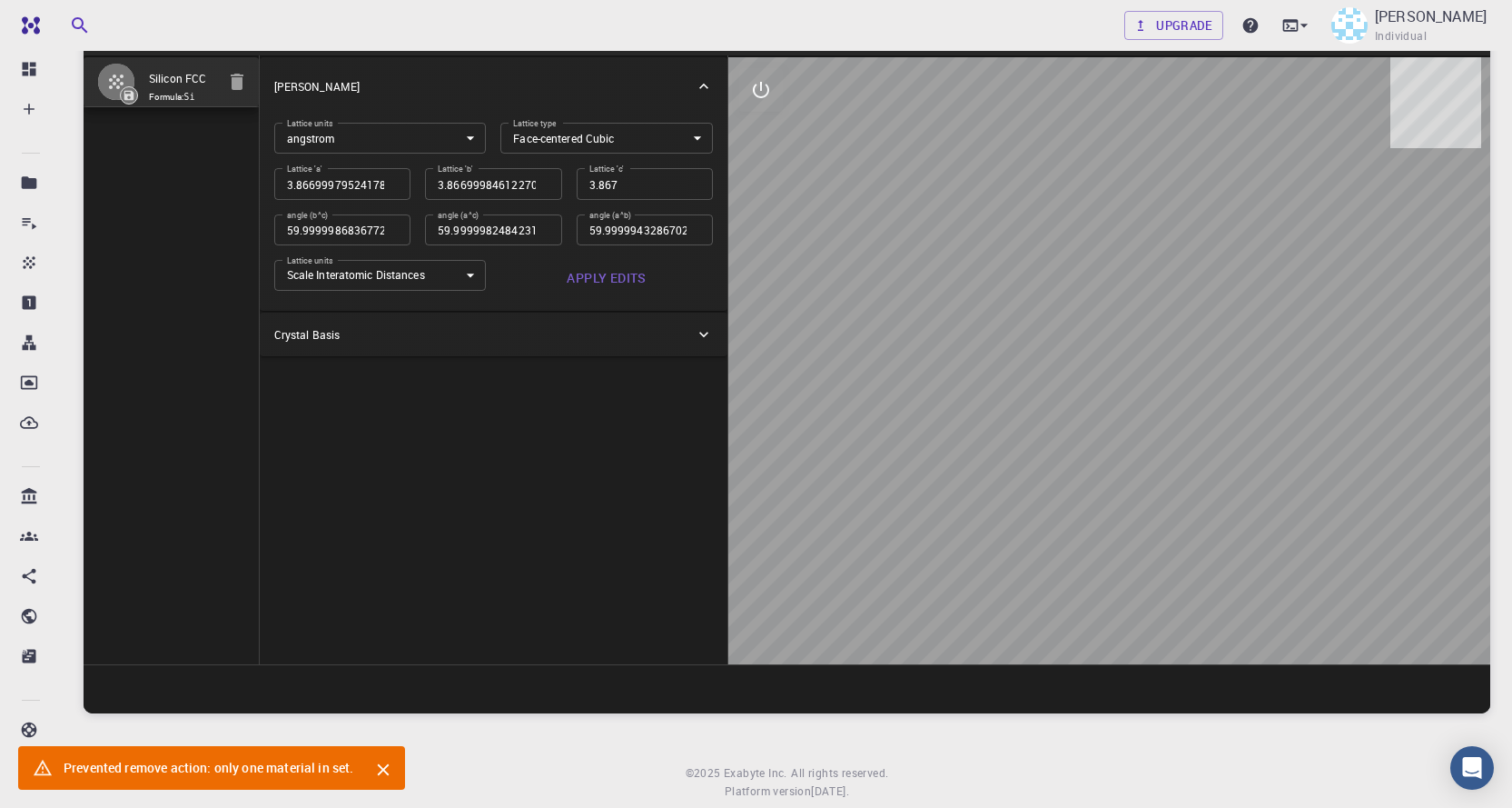
click at [706, 85] on icon at bounding box center [703, 86] width 9 height 6
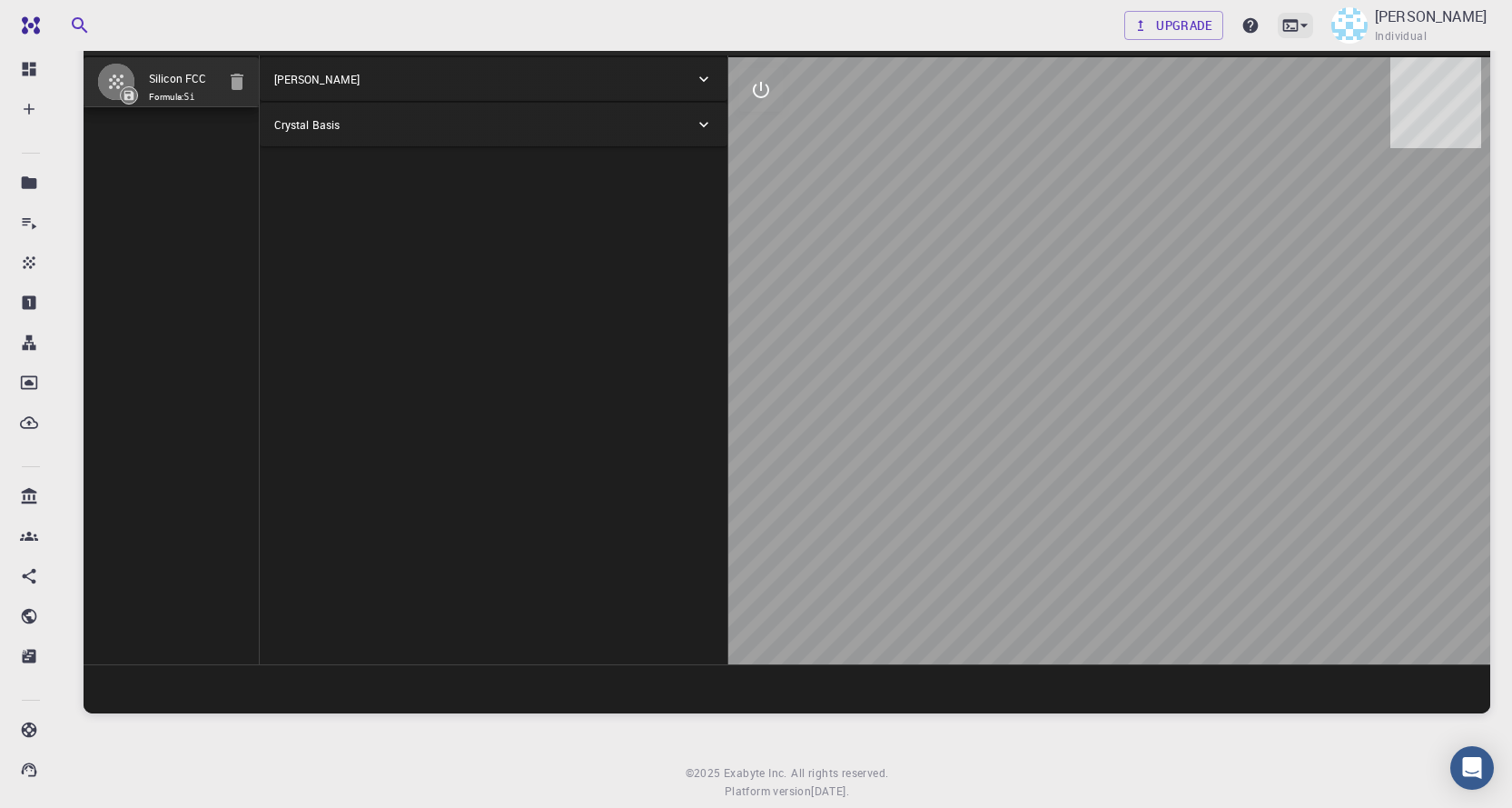
click at [1296, 22] on icon at bounding box center [1304, 25] width 19 height 19
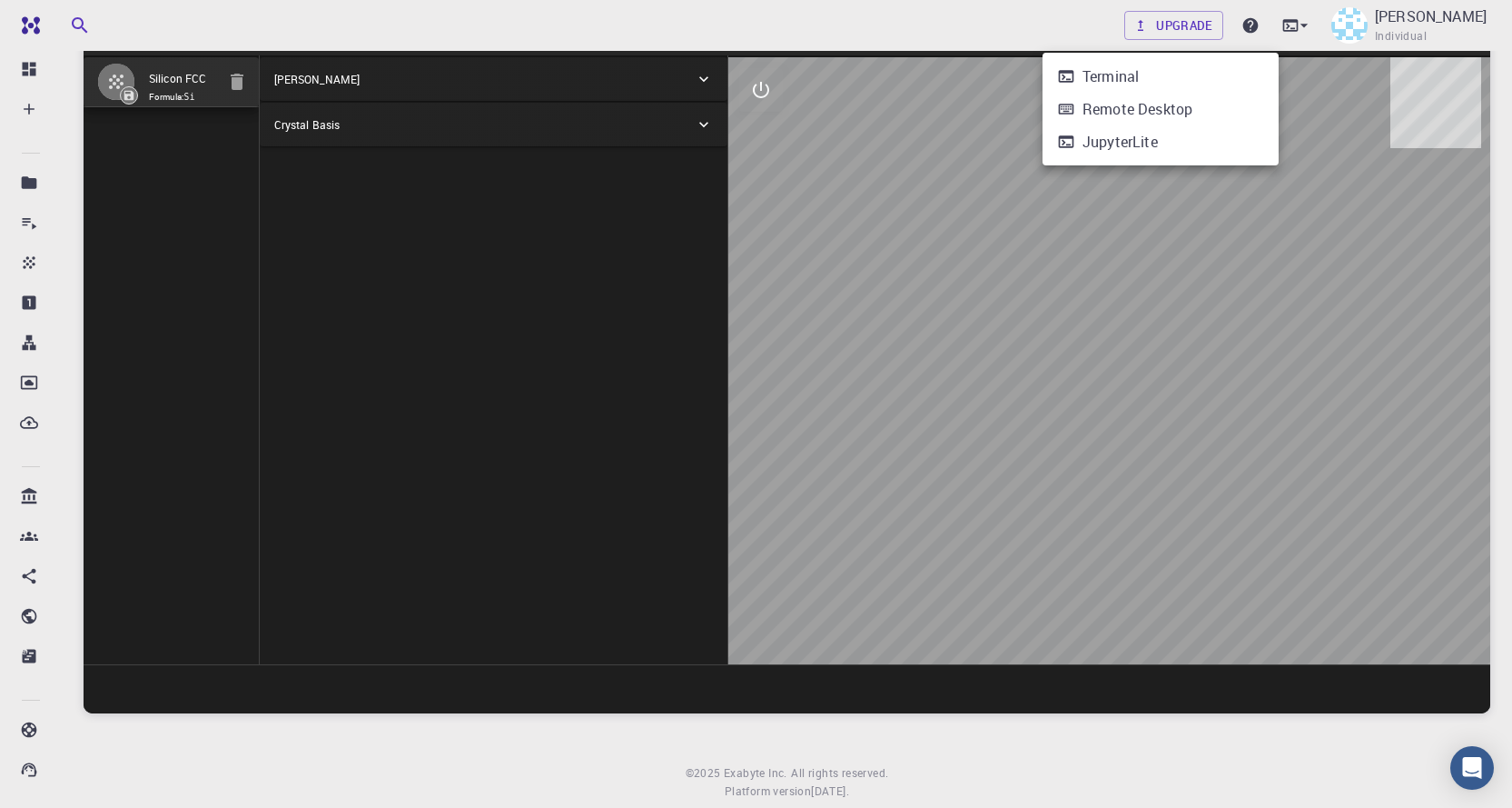
click at [31, 104] on div at bounding box center [756, 404] width 1512 height 808
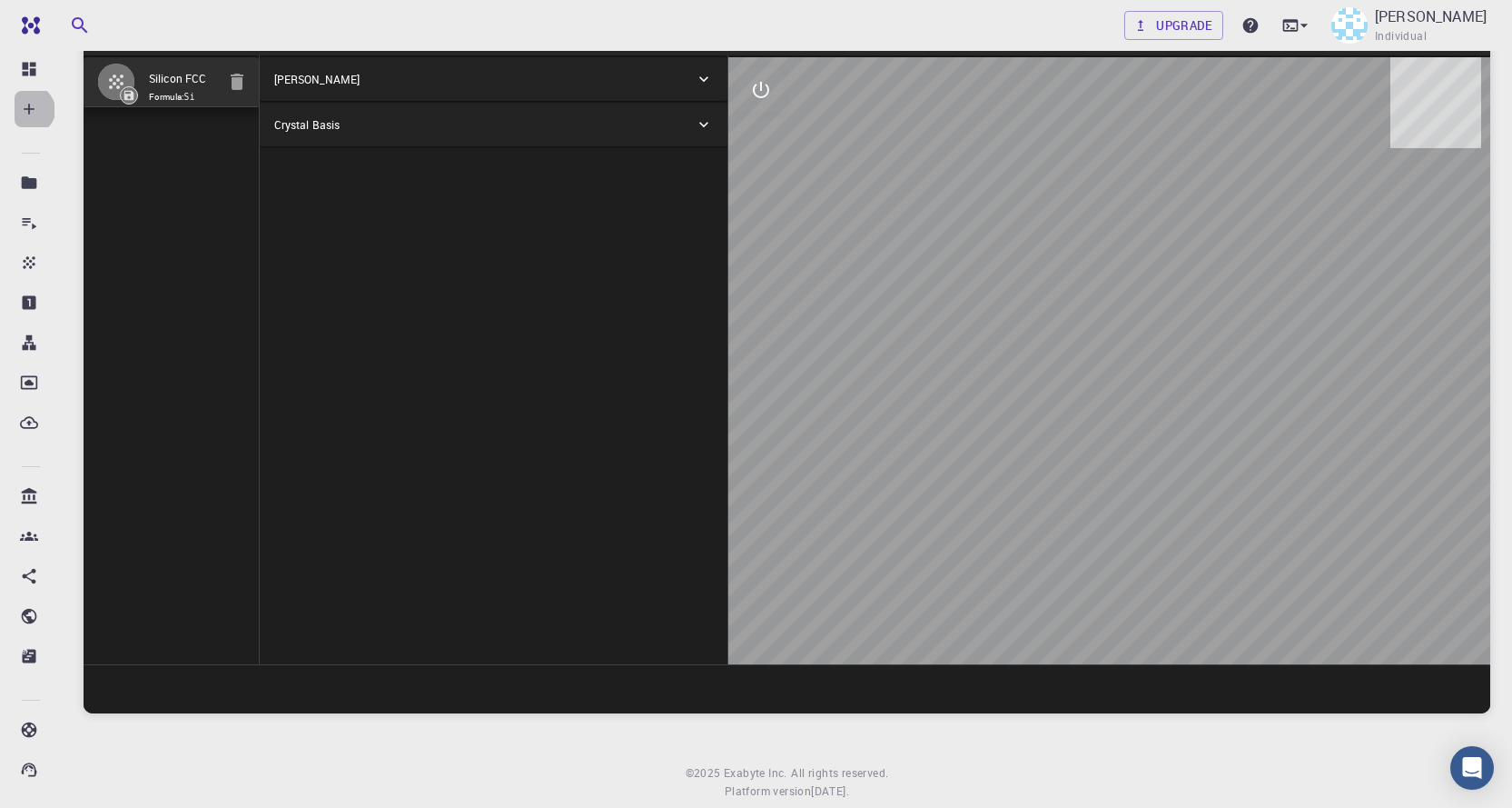
click at [30, 110] on icon at bounding box center [28, 109] width 19 height 19
